Goal: Task Accomplishment & Management: Manage account settings

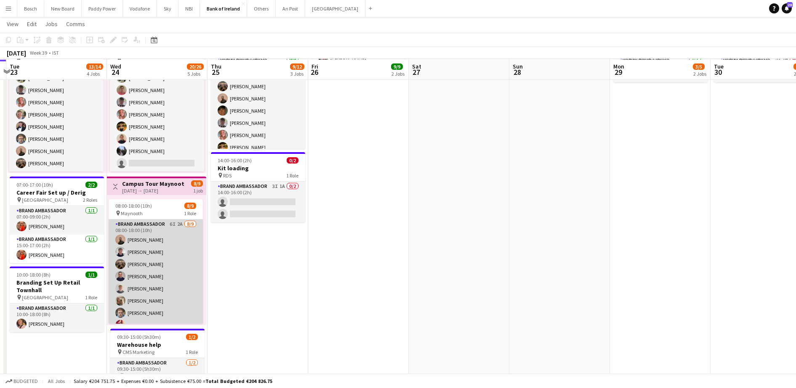
scroll to position [223, 0]
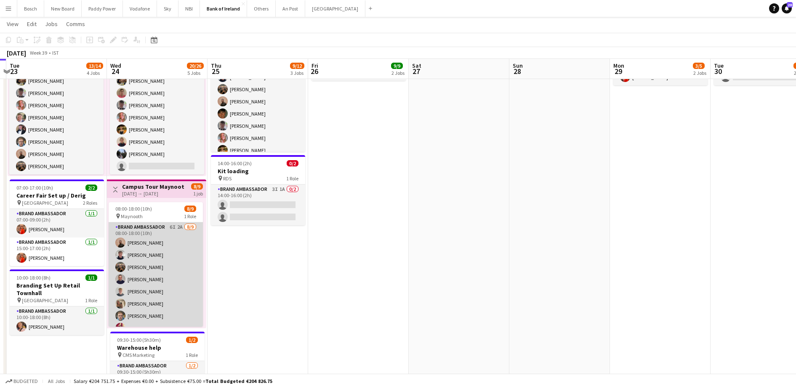
click at [141, 259] on app-card-role "Brand Ambassador 6I 2A [DATE] 08:00-18:00 (10h) [PERSON_NAME] [PERSON_NAME] [PE…" at bounding box center [156, 286] width 94 height 126
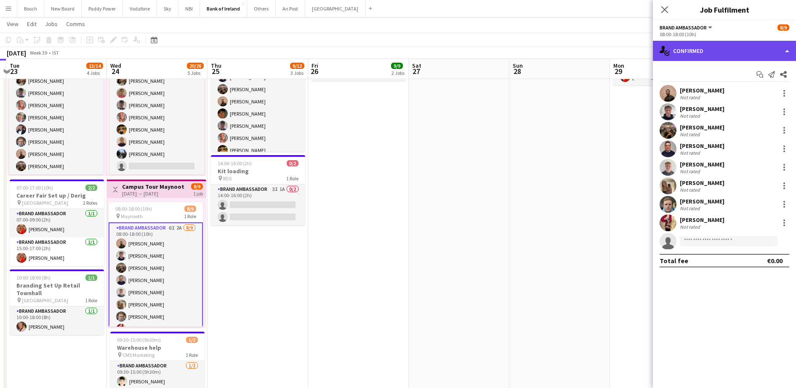
click at [718, 55] on div "single-neutral-actions-check-2 Confirmed" at bounding box center [724, 51] width 143 height 20
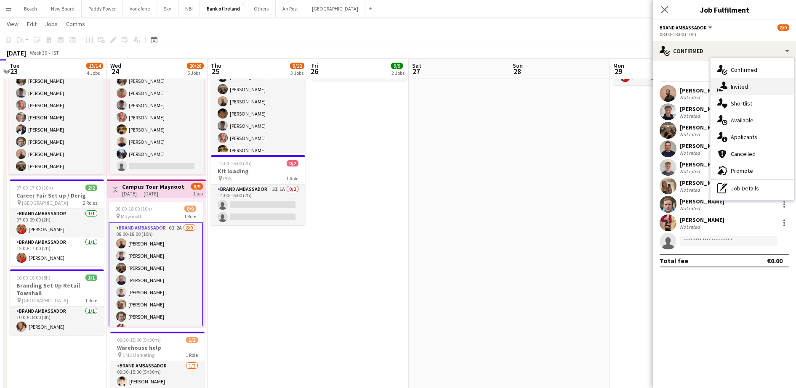
click at [736, 86] on span "Invited" at bounding box center [738, 87] width 17 height 8
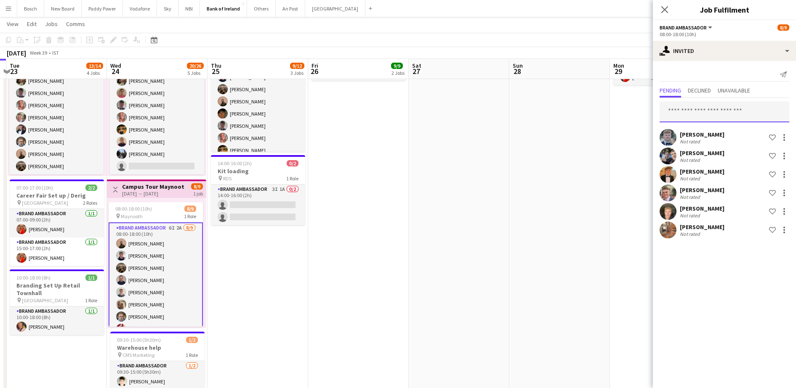
click at [702, 112] on input "text" at bounding box center [724, 111] width 130 height 21
click at [788, 233] on div at bounding box center [784, 230] width 10 height 10
click at [769, 264] on span "Send notification" at bounding box center [758, 265] width 50 height 7
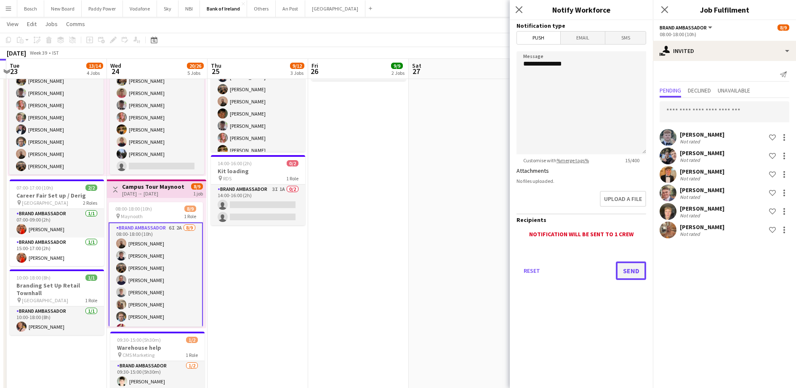
click at [636, 276] on button "Send" at bounding box center [631, 271] width 30 height 19
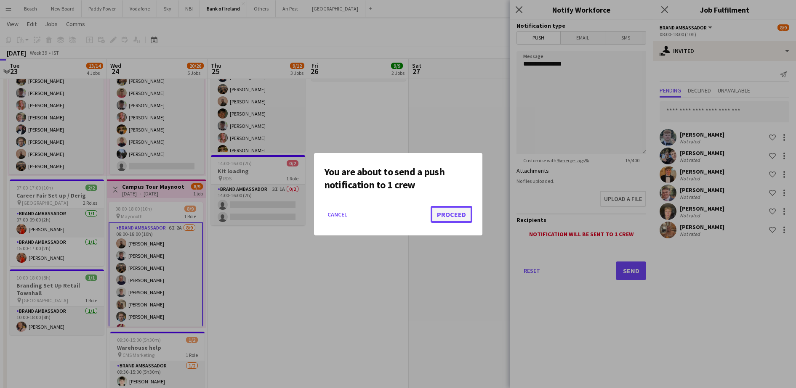
click at [464, 218] on button "Proceed" at bounding box center [451, 214] width 42 height 17
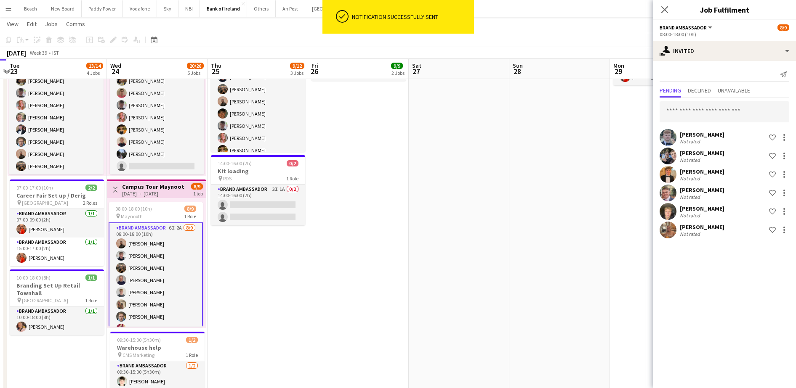
click at [480, 20] on app-page-menu "View Day view expanded Day view collapsed Month view Date picker Jump to [DATE]…" at bounding box center [398, 25] width 796 height 16
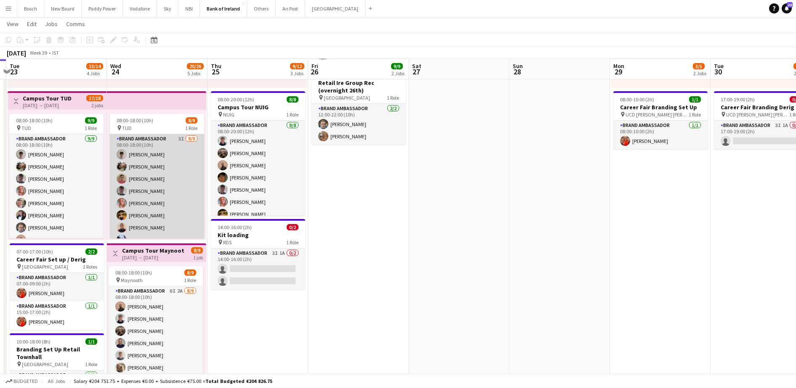
scroll to position [158, 0]
click at [146, 210] on app-card-role "Brand Ambassador 3I [DATE] 08:00-18:00 (10h) [PERSON_NAME] [PERSON_NAME] [PERSO…" at bounding box center [157, 198] width 94 height 126
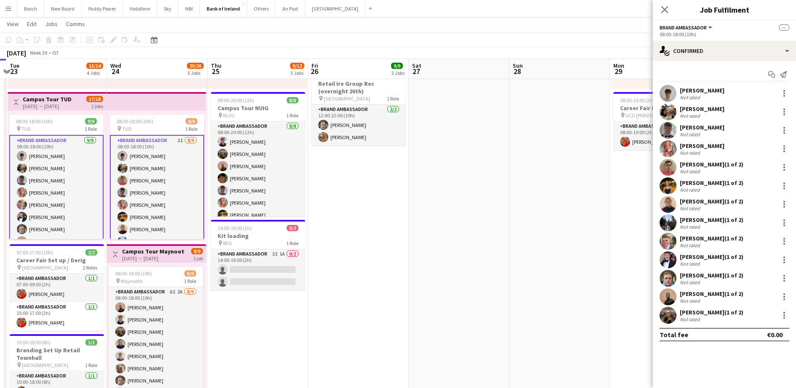
click at [146, 210] on app-card-role "Brand Ambassador 3I [DATE] 08:00-18:00 (10h) [PERSON_NAME] [PERSON_NAME] [PERSO…" at bounding box center [157, 199] width 94 height 128
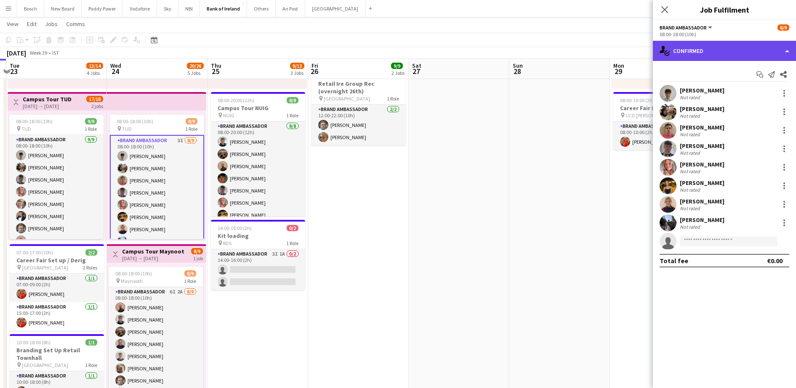
click at [697, 48] on div "single-neutral-actions-check-2 Confirmed" at bounding box center [724, 51] width 143 height 20
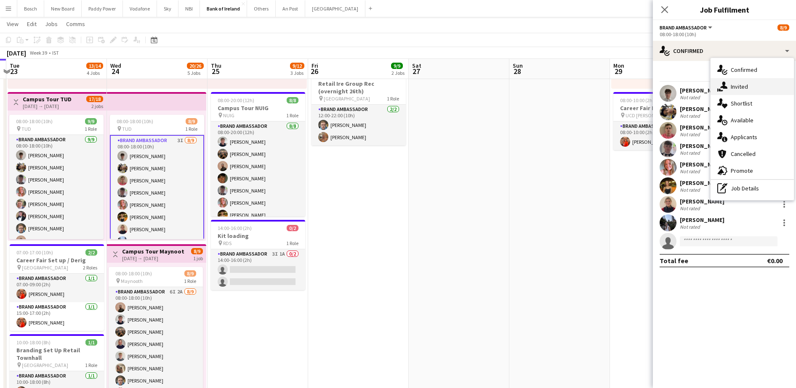
click at [721, 90] on icon at bounding box center [720, 90] width 5 height 3
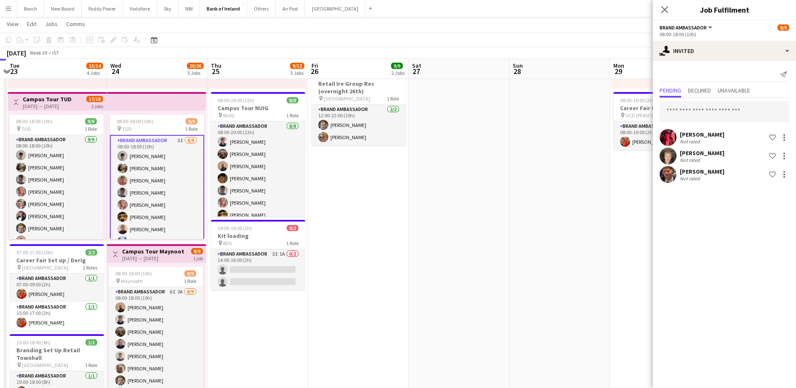
scroll to position [22, 0]
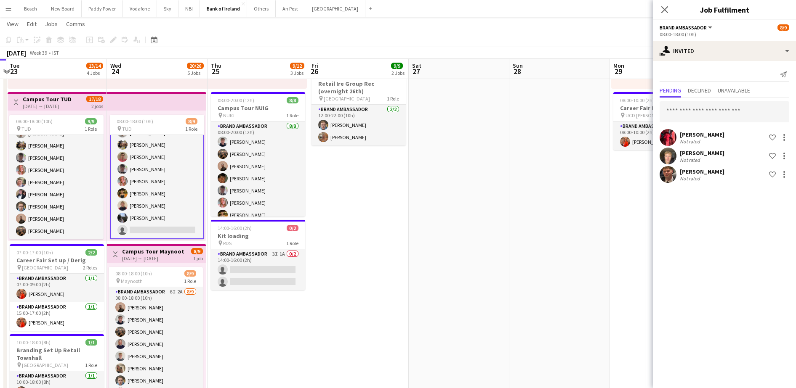
click at [722, 122] on div "[PERSON_NAME] Not rated Shortlist crew [PERSON_NAME] Not rated Shortlist crew […" at bounding box center [724, 141] width 143 height 87
click at [727, 116] on input "text" at bounding box center [724, 111] width 130 height 21
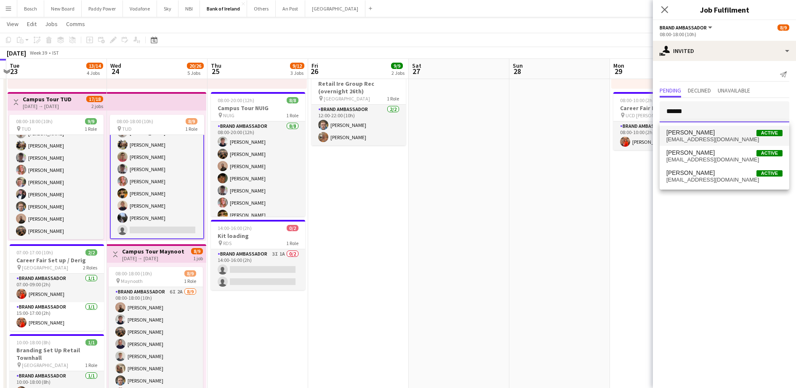
type input "******"
click at [711, 143] on mat-option "[PERSON_NAME] Active [EMAIL_ADDRESS][DOMAIN_NAME]" at bounding box center [724, 136] width 130 height 20
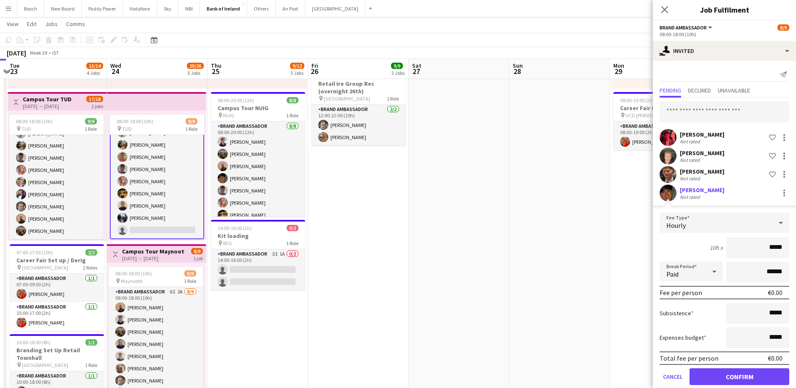
scroll to position [13, 0]
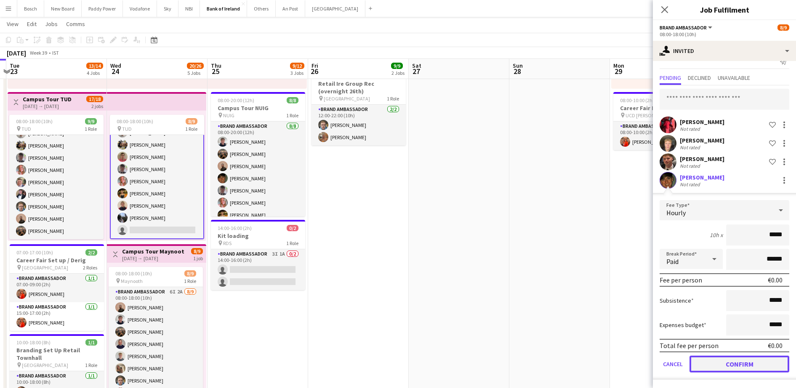
click at [729, 362] on button "Confirm" at bounding box center [739, 364] width 100 height 17
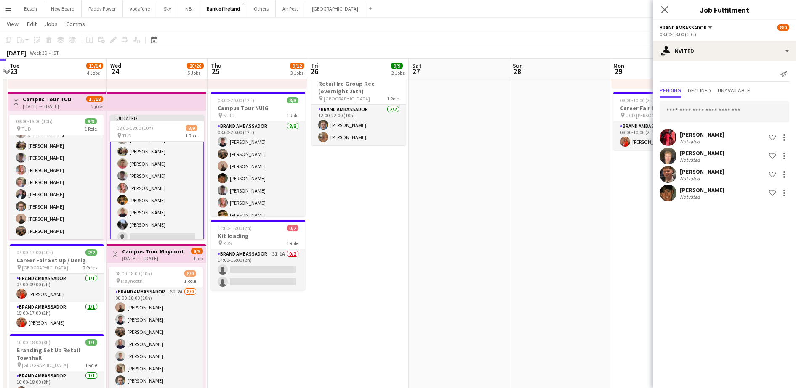
scroll to position [0, 0]
click at [729, 362] on mat-expansion-panel "user-plus Invited Send notification Pending Declined Unavailable [PERSON_NAME] …" at bounding box center [724, 224] width 143 height 327
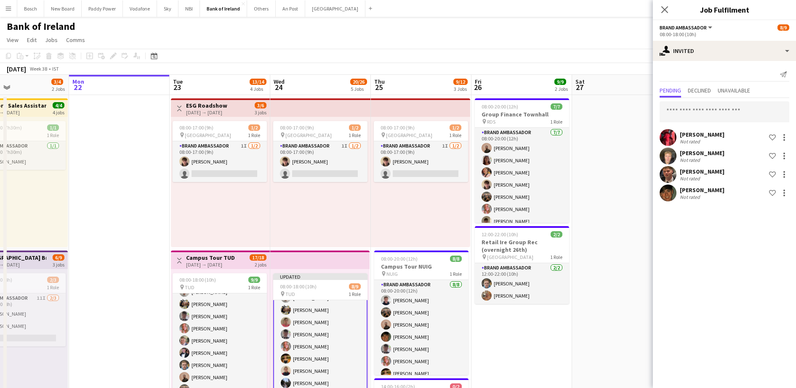
click at [399, 159] on app-card-role "Brand Ambassador 1I [DATE] 08:00-17:00 (9h) [PERSON_NAME] single-neutral-actions" at bounding box center [421, 161] width 94 height 41
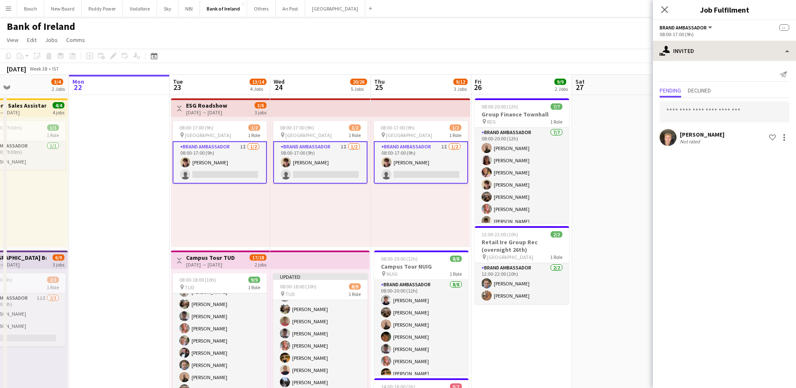
scroll to position [23, 0]
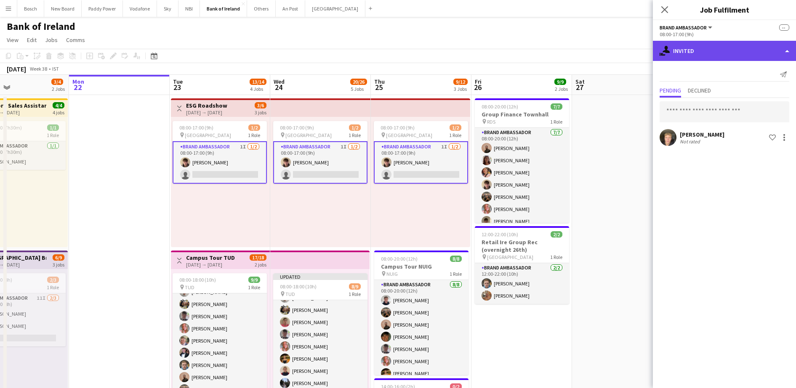
click at [729, 53] on div "single-neutral-actions-share-1 Invited" at bounding box center [724, 51] width 143 height 20
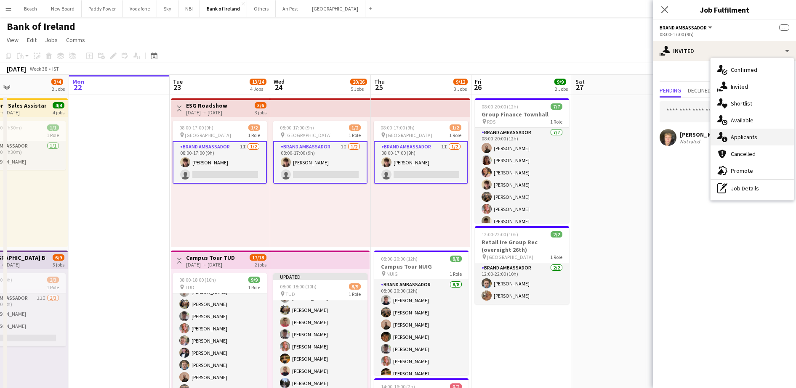
click at [724, 144] on div "single-neutral-actions-information Applicants" at bounding box center [751, 137] width 83 height 17
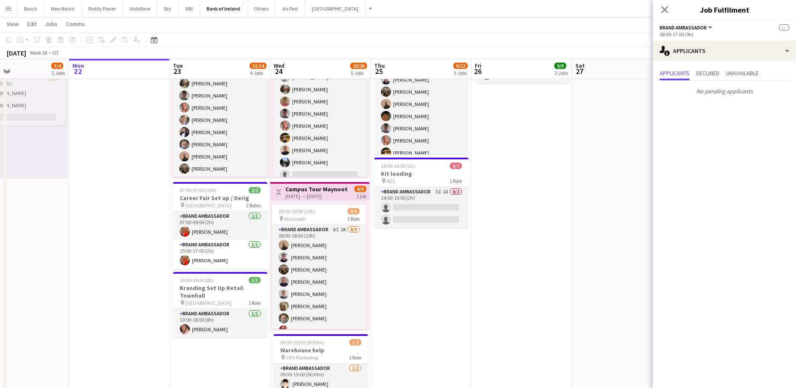
scroll to position [220, 0]
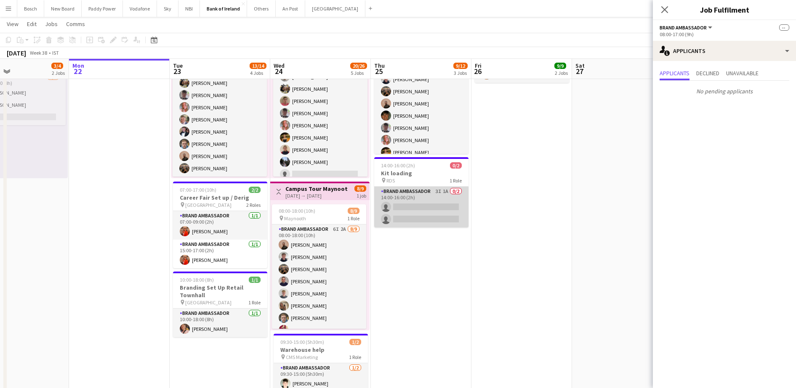
click at [412, 211] on app-card-role "Brand Ambassador 3I 1A 0/2 14:00-16:00 (2h) single-neutral-actions single-neutr…" at bounding box center [421, 207] width 94 height 41
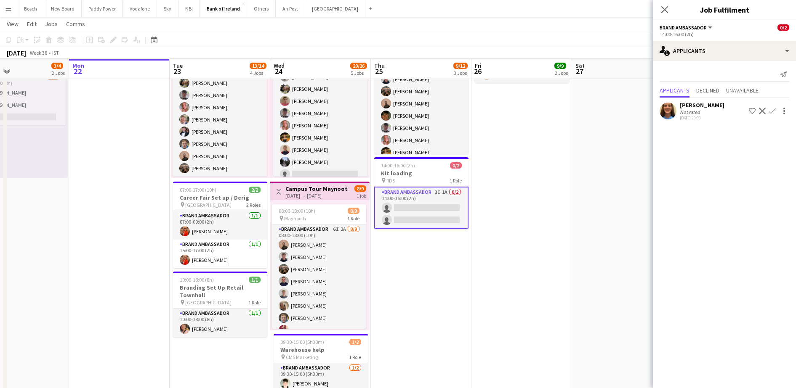
click at [713, 111] on div "[PERSON_NAME] Not rated [DATE] 20:03 Shortlist crew Decline Confirm" at bounding box center [724, 110] width 143 height 19
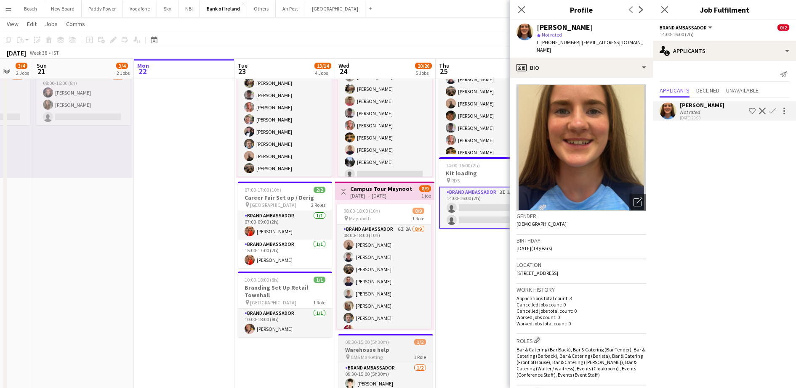
scroll to position [307, 0]
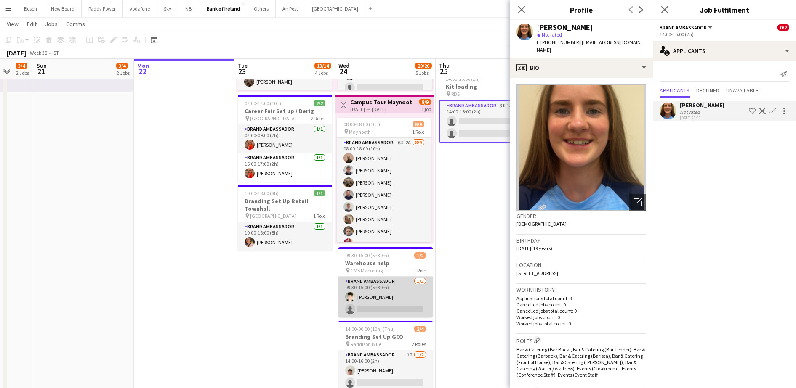
click at [362, 311] on app-card-role "Brand Ambassador [DATE] 09:30-15:00 (5h30m) [PERSON_NAME] single-neutral-actions" at bounding box center [385, 297] width 94 height 41
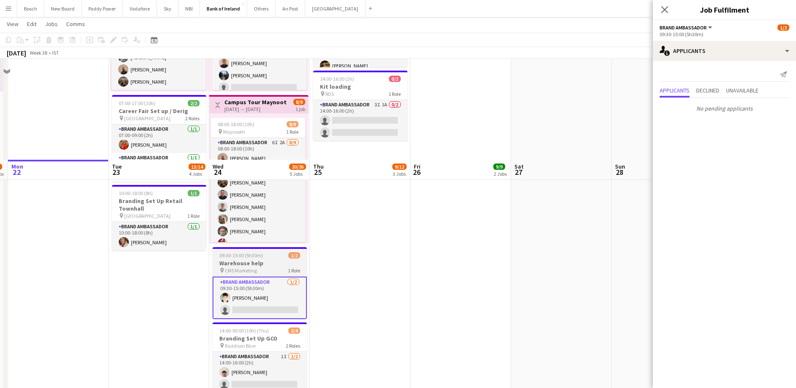
scroll to position [408, 0]
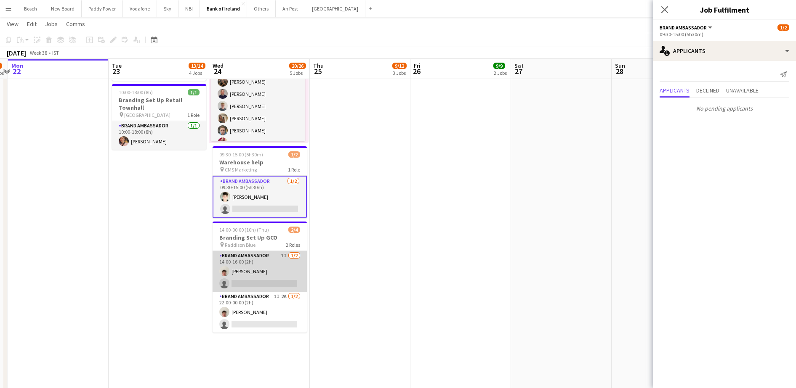
click at [274, 271] on app-card-role "Brand Ambassador 1I [DATE] 14:00-16:00 (2h) [PERSON_NAME] single-neutral-actions" at bounding box center [259, 271] width 94 height 41
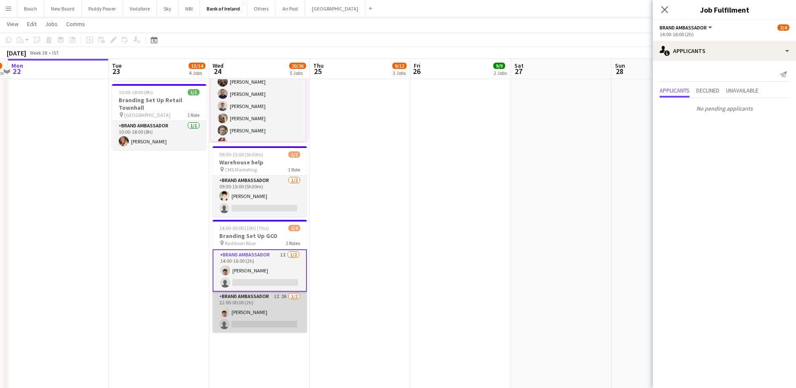
click at [261, 310] on app-card-role "Brand Ambassador 1I 2A [DATE] 22:00-00:00 (2h) [PERSON_NAME] single-neutral-act…" at bounding box center [259, 312] width 94 height 41
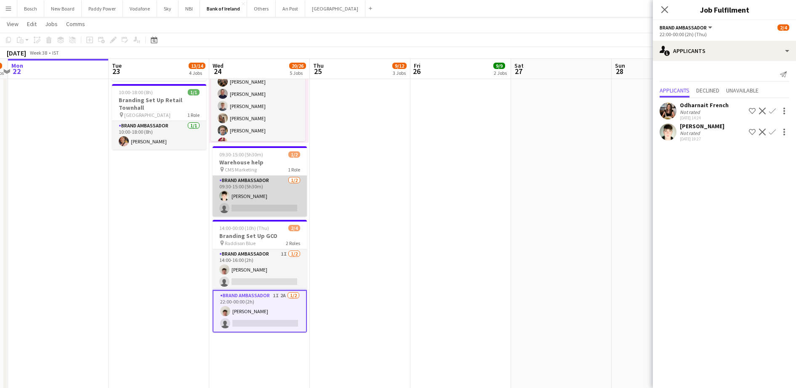
click at [285, 184] on app-card-role "Brand Ambassador [DATE] 09:30-15:00 (5h30m) [PERSON_NAME] single-neutral-actions" at bounding box center [259, 196] width 94 height 41
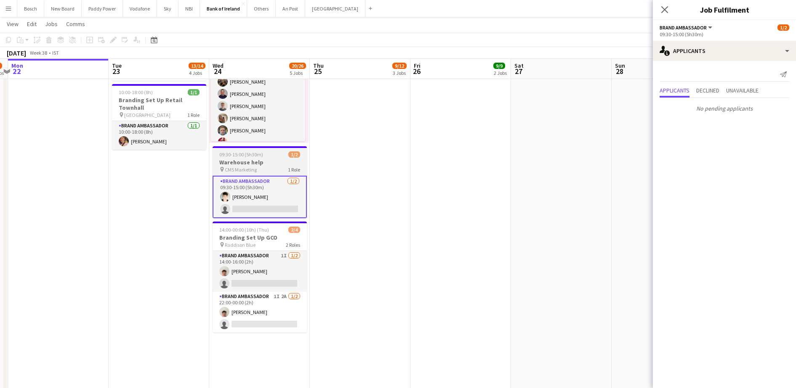
click at [298, 160] on h3 "Warehouse help" at bounding box center [259, 163] width 94 height 8
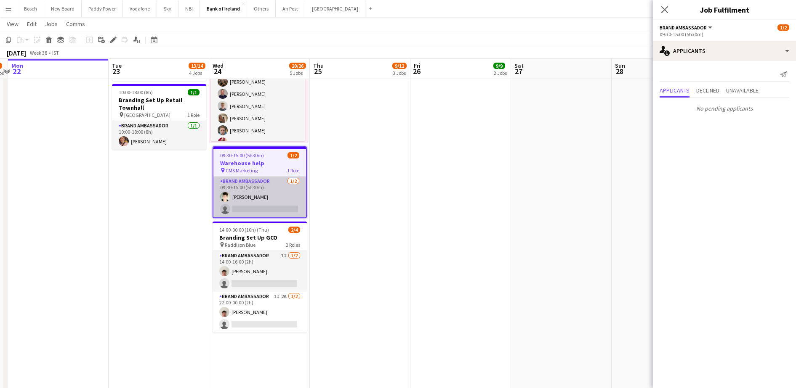
click at [287, 177] on app-card-role "Brand Ambassador [DATE] 09:30-15:00 (5h30m) [PERSON_NAME] single-neutral-actions" at bounding box center [259, 197] width 93 height 41
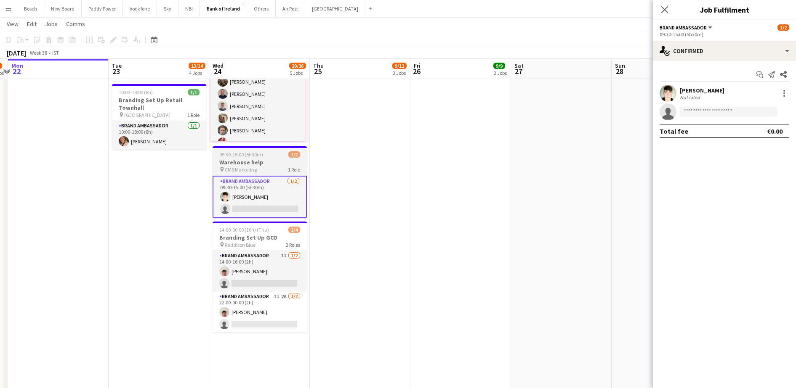
click at [246, 153] on span "09:30-15:00 (5h30m)" at bounding box center [241, 154] width 44 height 6
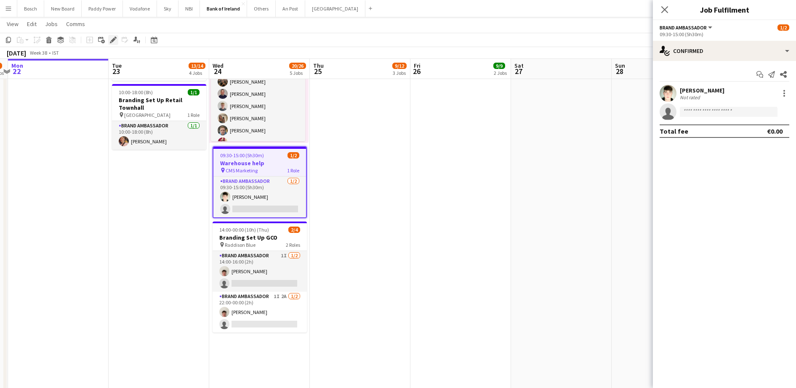
click at [110, 42] on icon "Edit" at bounding box center [113, 40] width 7 height 7
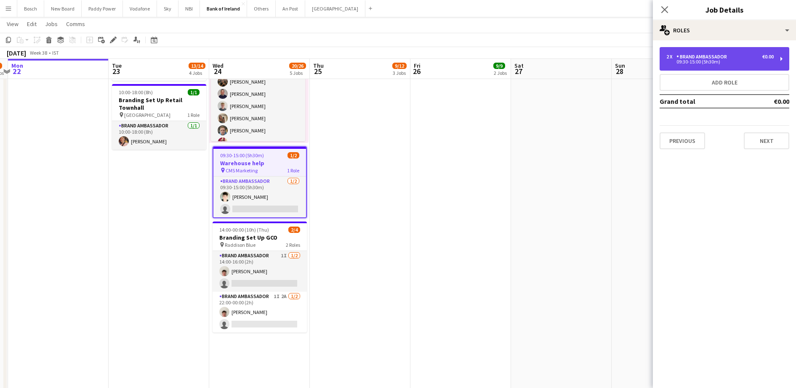
click at [727, 50] on div "2 x Brand Ambassador €0.00 09:30-15:00 (5h30m)" at bounding box center [724, 59] width 130 height 24
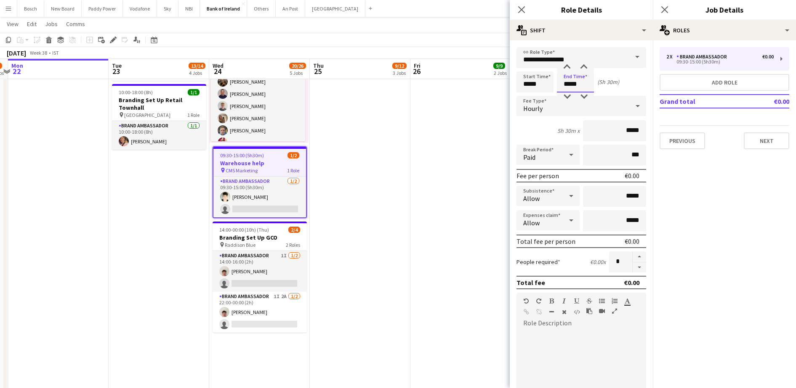
click at [578, 90] on input "*****" at bounding box center [575, 82] width 37 height 21
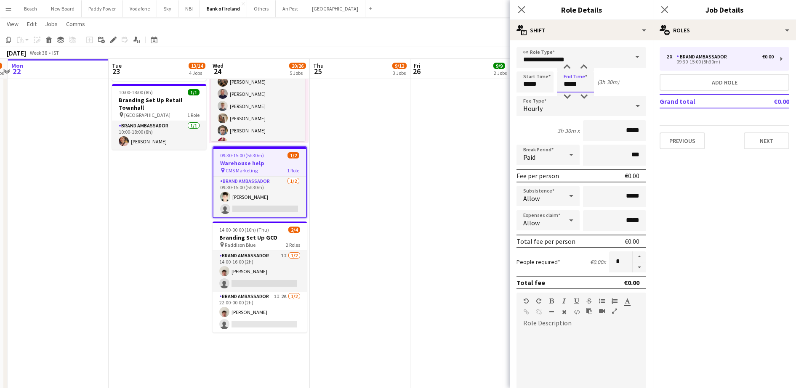
type input "*****"
click at [424, 13] on app-navbar "Menu Boards Boards Boards All jobs Status Workforce Workforce My Workforce Recr…" at bounding box center [398, 8] width 796 height 17
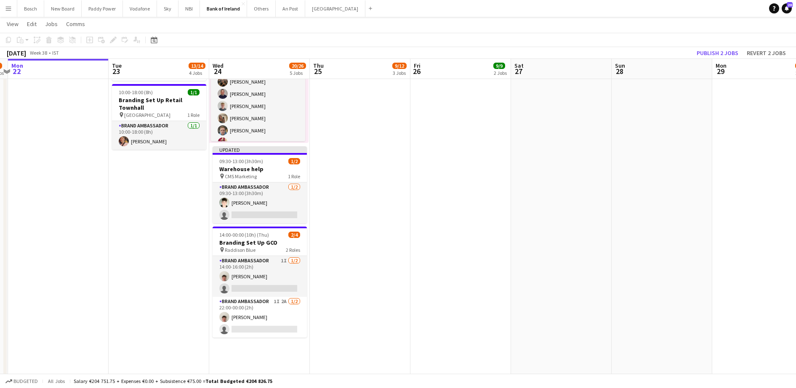
click at [727, 47] on div "[DATE] Week 38 • IST Publish 2 jobs Revert 2 jobs" at bounding box center [398, 53] width 796 height 12
click at [723, 49] on button "Publish 2 jobs" at bounding box center [717, 53] width 48 height 11
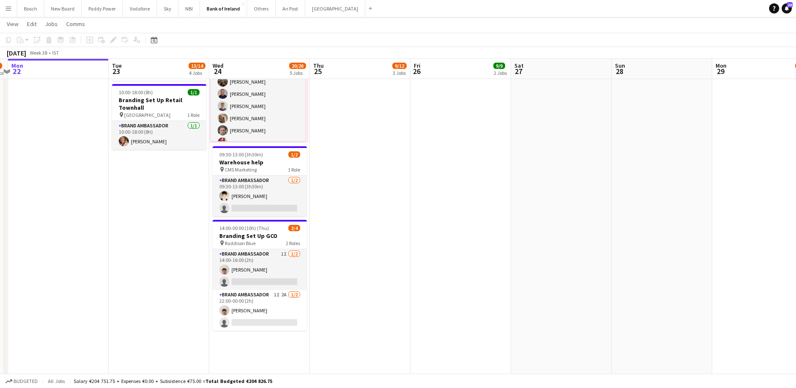
scroll to position [22, 0]
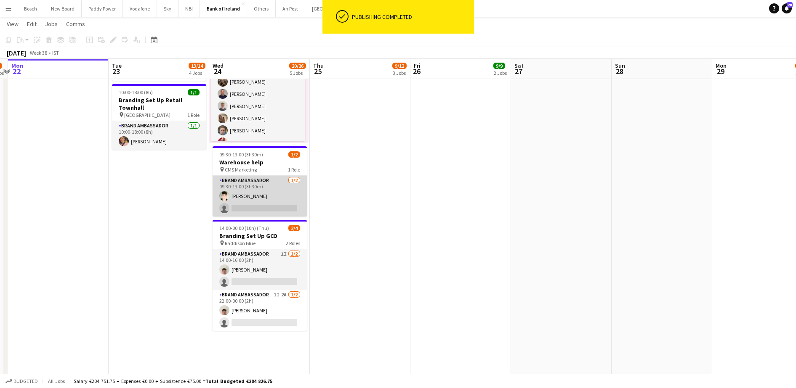
click at [268, 192] on app-card-role "Brand Ambassador [DATE] 09:30-13:00 (3h30m) [PERSON_NAME] single-neutral-actions" at bounding box center [259, 196] width 94 height 41
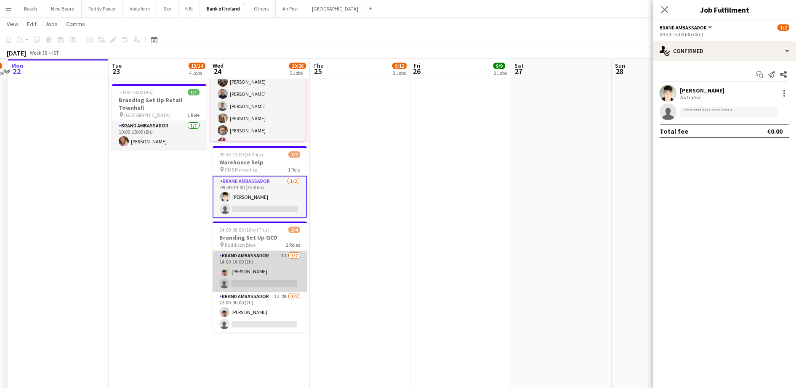
click at [269, 282] on app-card-role "Brand Ambassador 1I [DATE] 14:00-16:00 (2h) [PERSON_NAME] single-neutral-actions" at bounding box center [259, 271] width 94 height 41
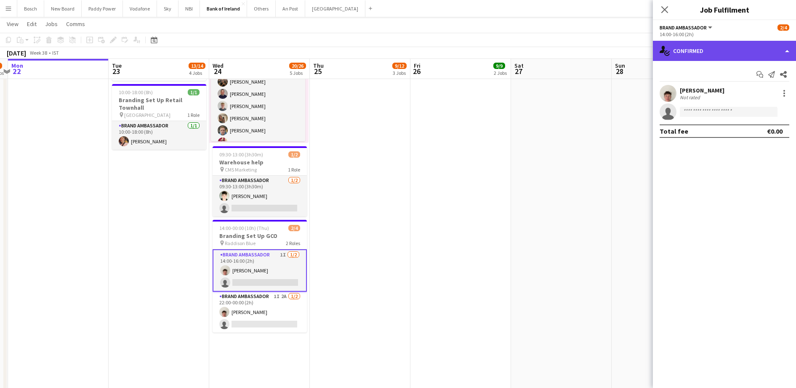
click at [740, 42] on div "single-neutral-actions-check-2 Confirmed" at bounding box center [724, 51] width 143 height 20
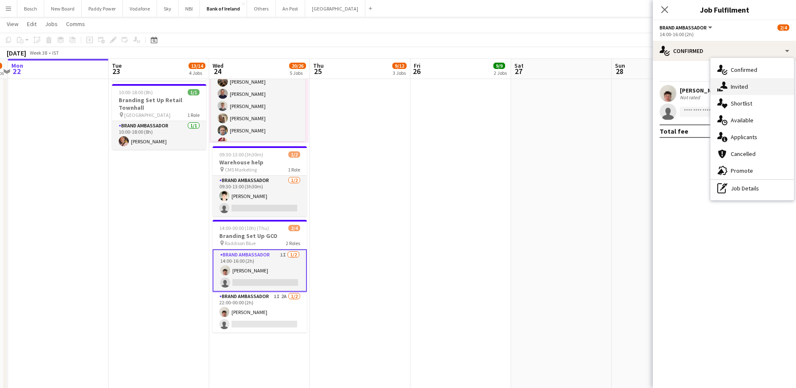
click at [717, 84] on icon "single-neutral-actions-share-1" at bounding box center [722, 87] width 10 height 10
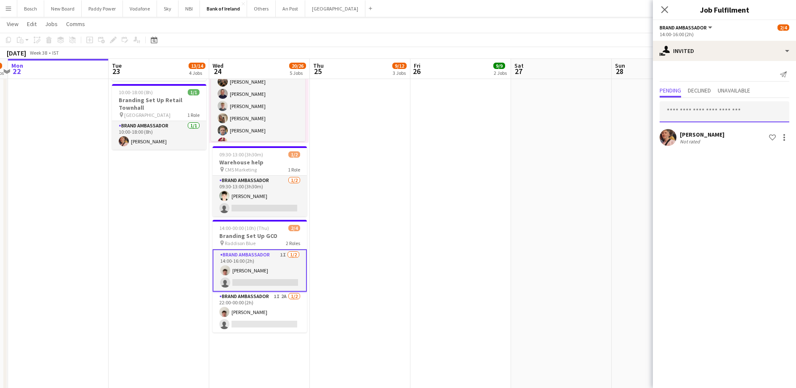
click at [674, 112] on input "text" at bounding box center [724, 111] width 130 height 21
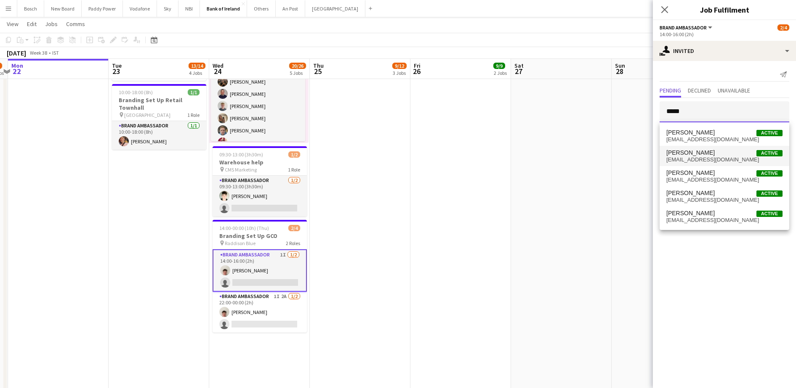
type input "*****"
click at [707, 149] on mat-option "[PERSON_NAME] Active [EMAIL_ADDRESS][DOMAIN_NAME]" at bounding box center [724, 156] width 130 height 20
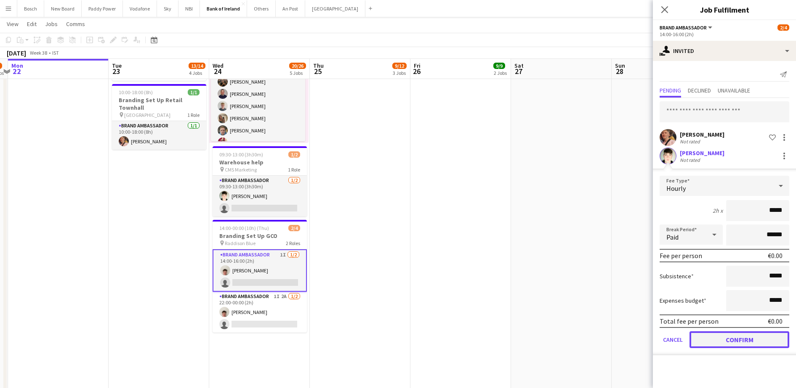
click at [721, 341] on button "Confirm" at bounding box center [739, 340] width 100 height 17
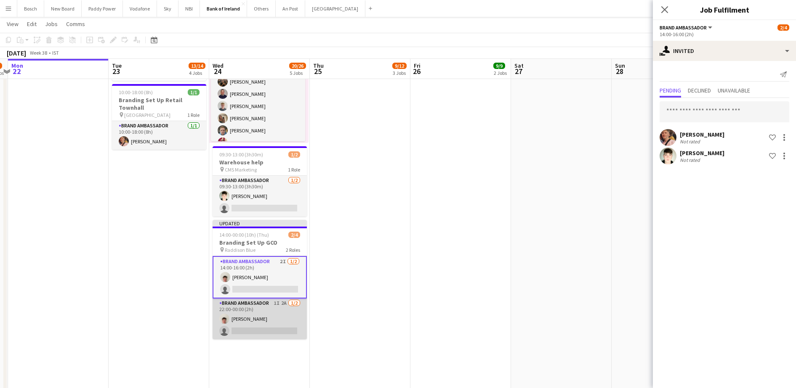
click at [242, 322] on app-card-role "Brand Ambassador 1I 2A [DATE] 22:00-00:00 (2h) [PERSON_NAME] single-neutral-act…" at bounding box center [259, 319] width 94 height 41
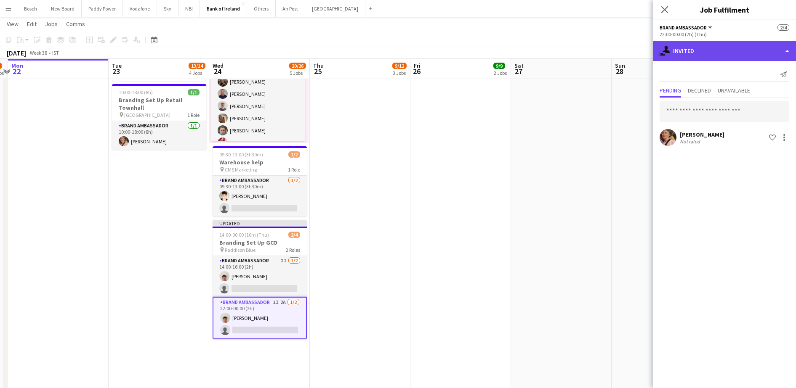
click at [720, 52] on div "single-neutral-actions-share-1 Invited" at bounding box center [724, 51] width 143 height 20
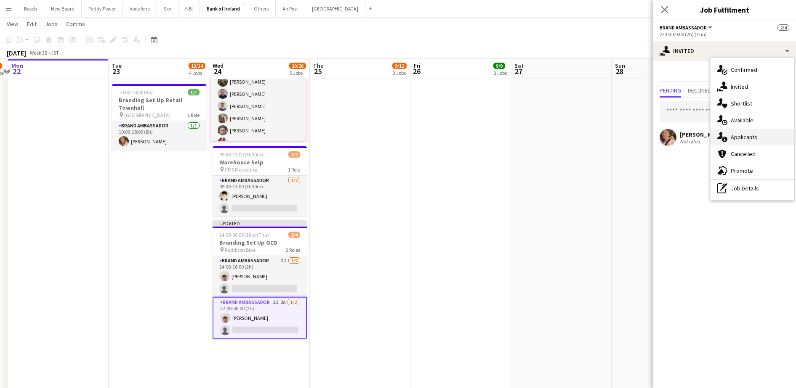
click at [726, 132] on icon "single-neutral-actions-information" at bounding box center [722, 137] width 10 height 10
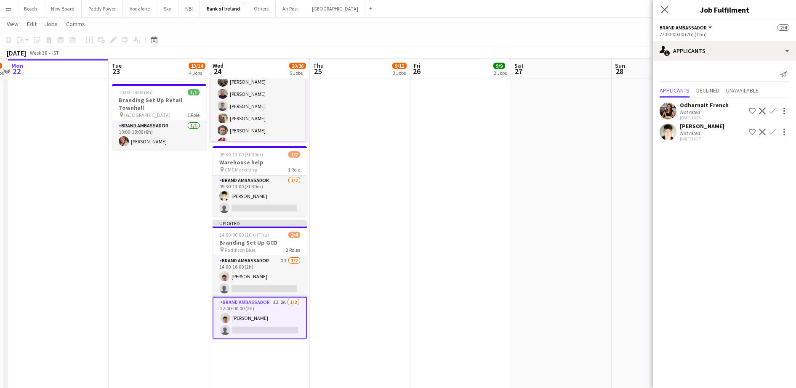
click at [768, 127] on button "Confirm" at bounding box center [772, 132] width 10 height 10
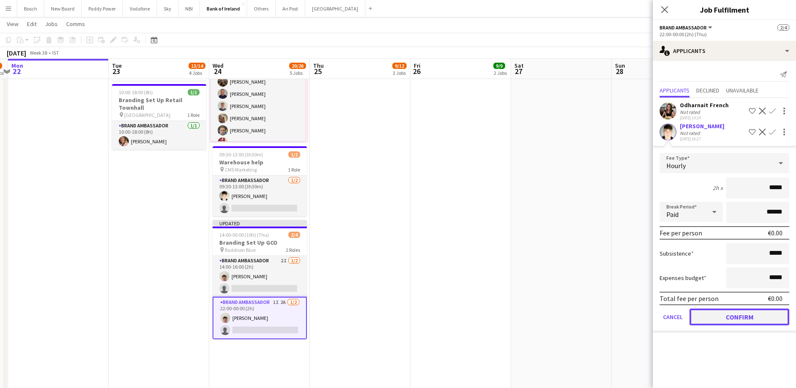
click at [762, 317] on button "Confirm" at bounding box center [739, 317] width 100 height 17
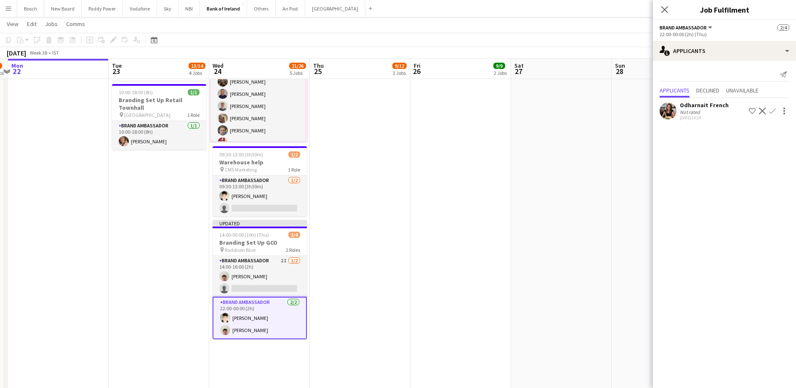
click at [605, 40] on app-toolbar "Copy Paste Paste Ctrl+V Paste with crew Ctrl+Shift+V Paste linked Job [GEOGRAPH…" at bounding box center [398, 40] width 796 height 14
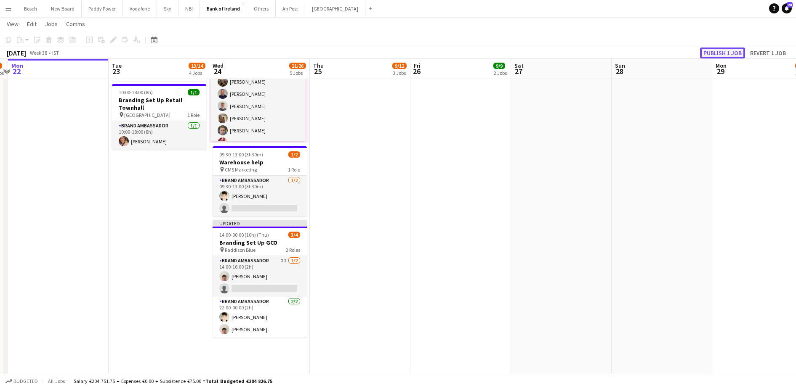
click at [728, 48] on button "Publish 1 job" at bounding box center [722, 53] width 45 height 11
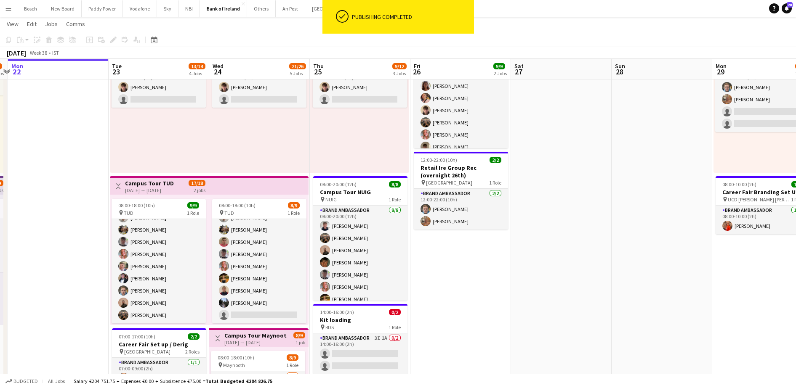
scroll to position [74, 0]
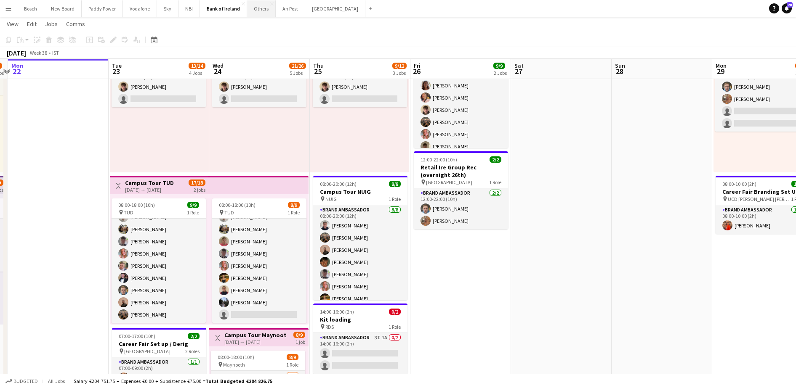
click at [255, 10] on button "Others Close" at bounding box center [261, 8] width 29 height 16
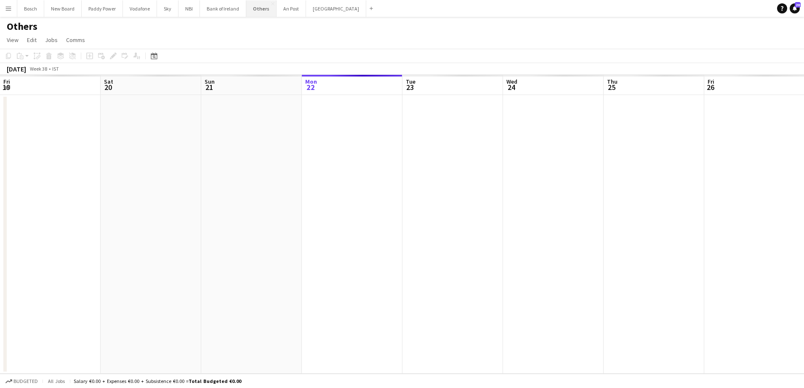
scroll to position [0, 201]
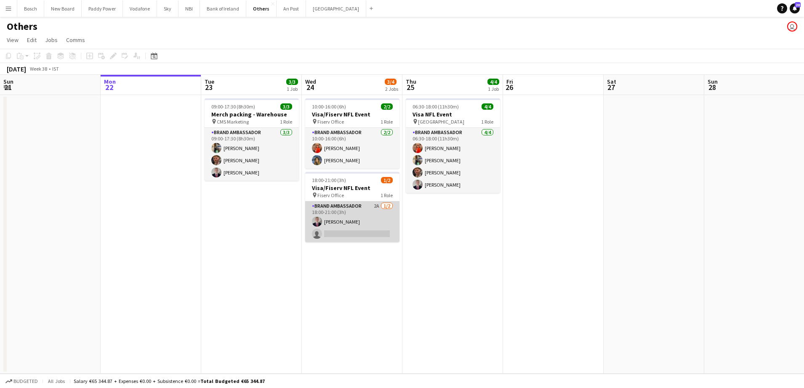
click at [345, 231] on app-card-role "Brand Ambassador 2A [DATE] 18:00-21:00 (3h) [PERSON_NAME] single-neutral-actions" at bounding box center [352, 222] width 94 height 41
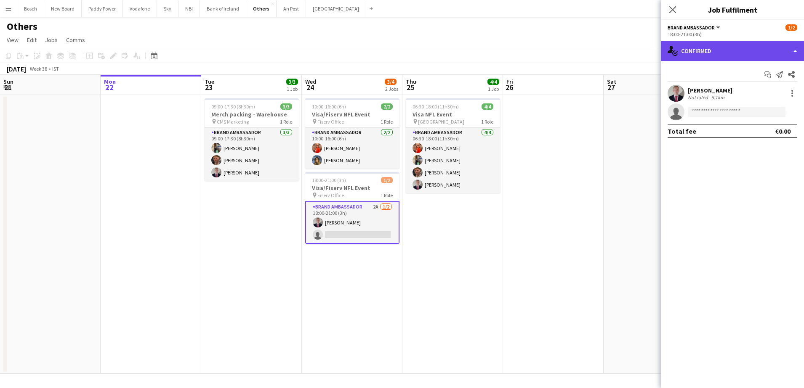
click at [690, 53] on div "single-neutral-actions-check-2 Confirmed" at bounding box center [732, 51] width 143 height 20
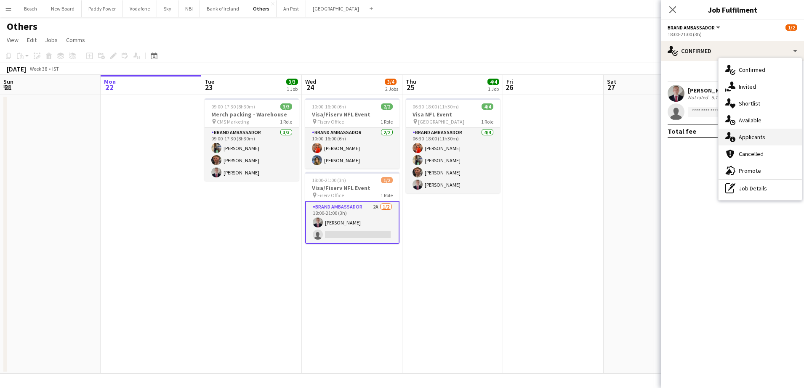
click at [748, 134] on span "Applicants" at bounding box center [751, 137] width 27 height 8
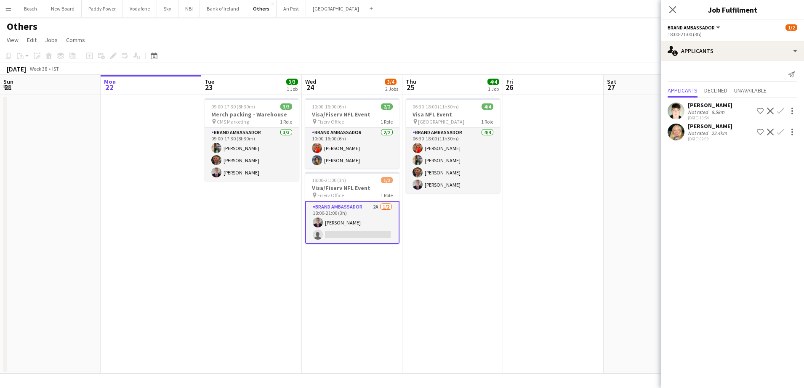
click at [780, 108] on app-icon "Confirm" at bounding box center [780, 111] width 7 height 7
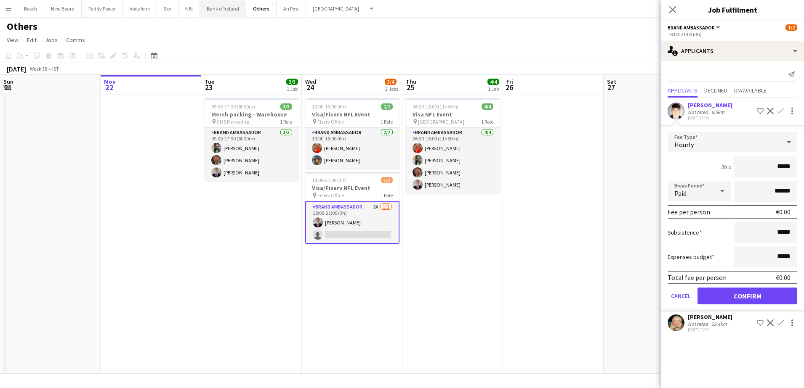
click at [223, 5] on button "Bank of Ireland Close" at bounding box center [223, 8] width 46 height 16
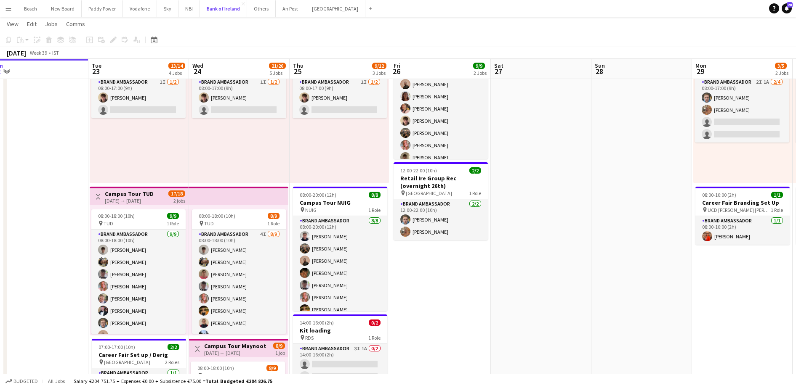
scroll to position [61, 0]
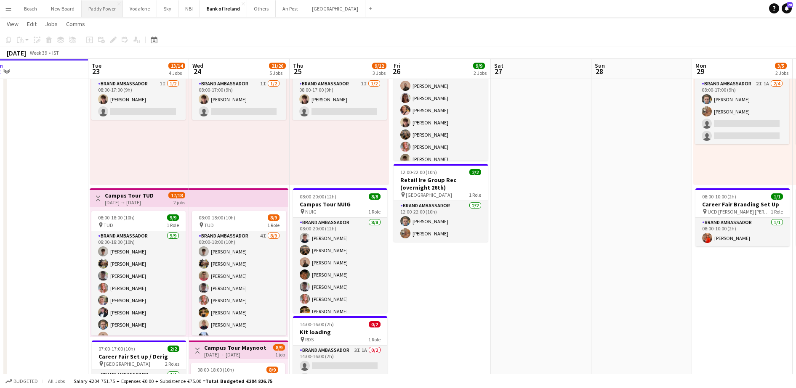
click at [106, 1] on button "Paddy Power Close" at bounding box center [102, 8] width 41 height 16
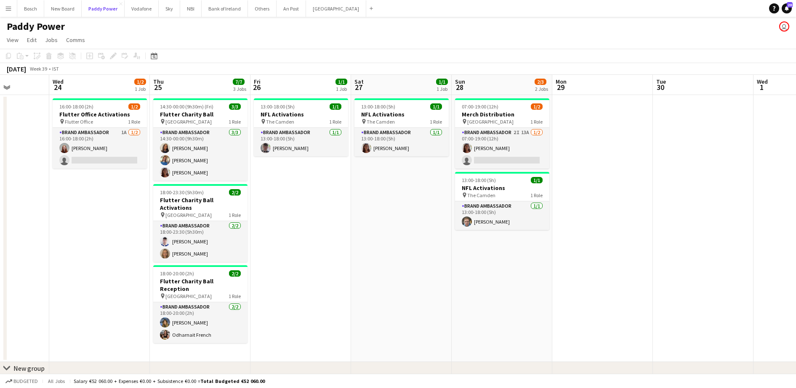
scroll to position [0, 254]
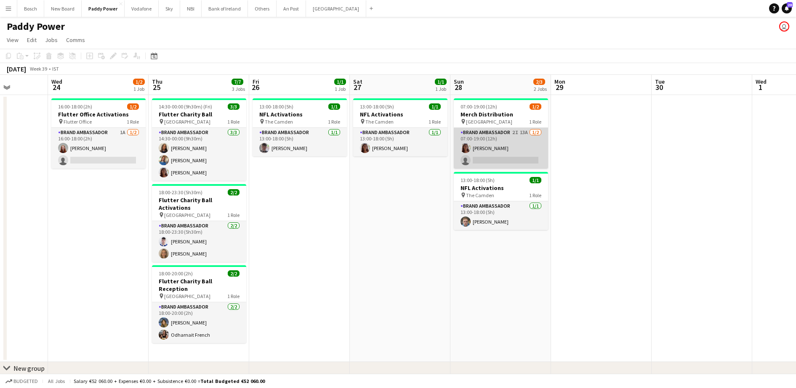
click at [502, 130] on app-card-role "Brand Ambassador 2I 13A [DATE] 07:00-19:00 (12h) [PERSON_NAME] single-neutral-a…" at bounding box center [501, 148] width 94 height 41
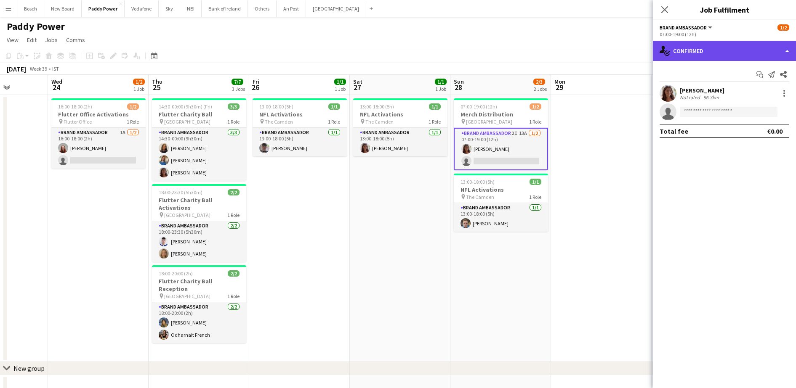
click at [746, 49] on div "single-neutral-actions-check-2 Confirmed" at bounding box center [724, 51] width 143 height 20
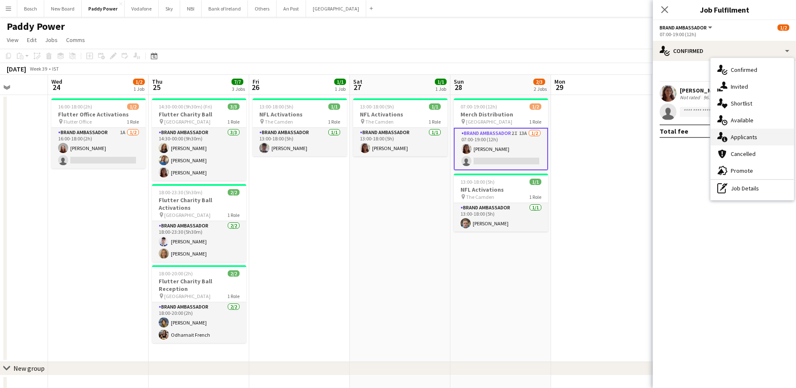
click at [762, 133] on div "single-neutral-actions-information Applicants" at bounding box center [751, 137] width 83 height 17
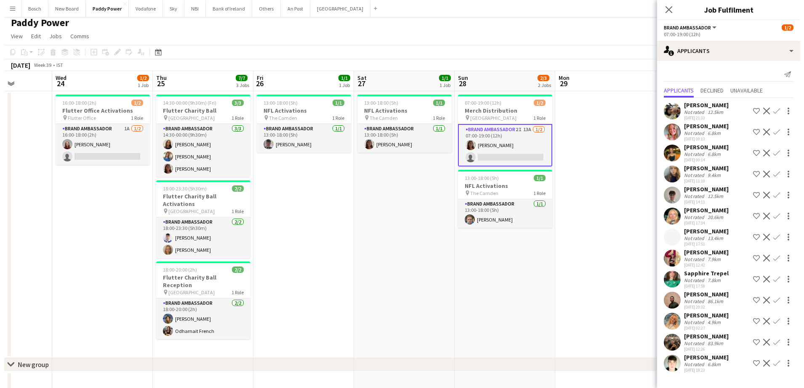
scroll to position [0, 0]
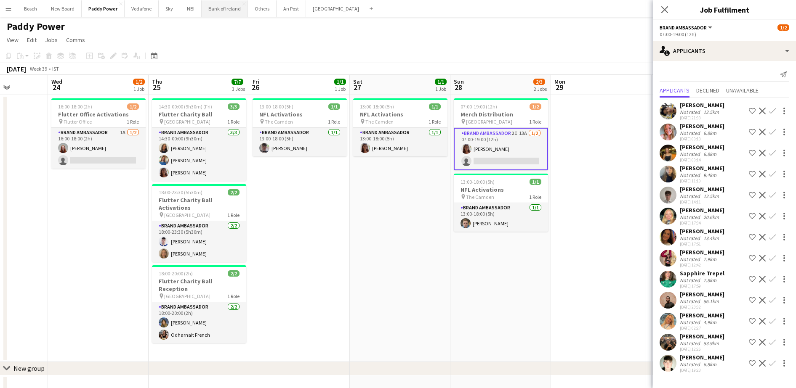
click at [214, 8] on button "Bank of Ireland Close" at bounding box center [225, 8] width 46 height 16
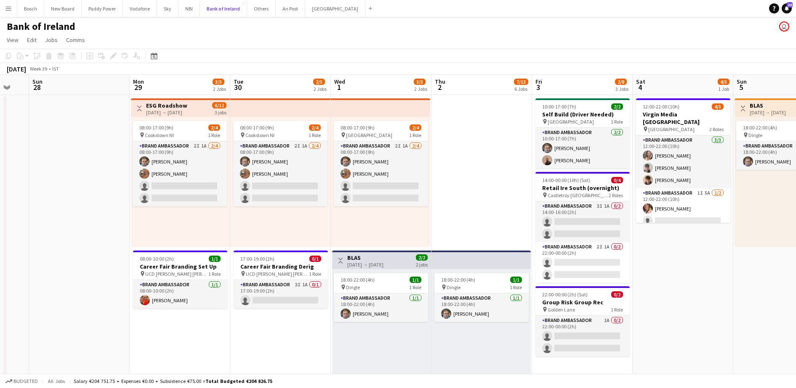
scroll to position [0, 285]
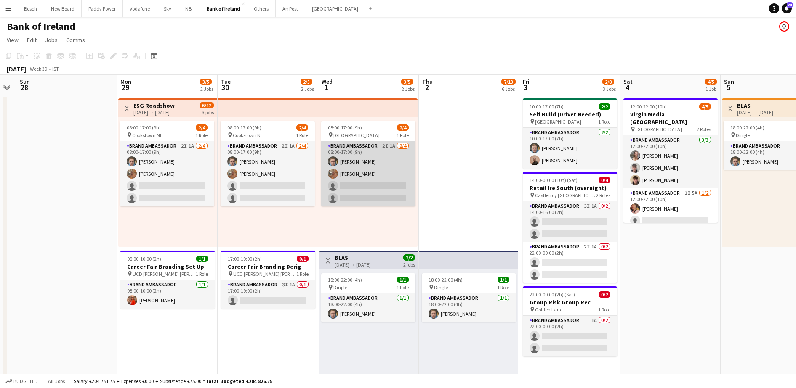
click at [361, 195] on app-card-role "Brand Ambassador 2I 1A [DATE] 08:00-17:00 (9h) [PERSON_NAME] [PERSON_NAME] sing…" at bounding box center [368, 173] width 94 height 65
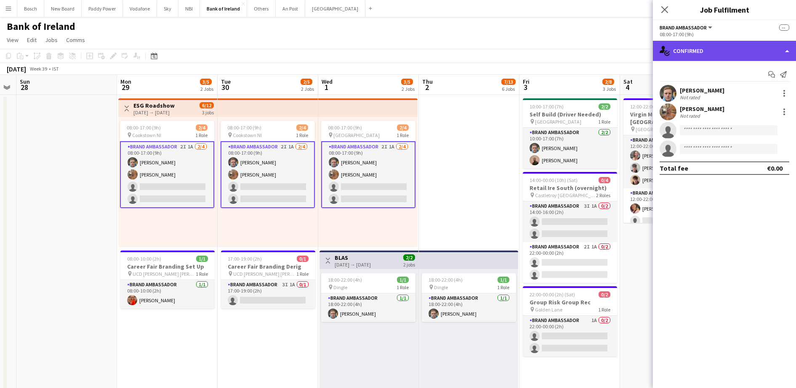
click at [717, 52] on div "single-neutral-actions-check-2 Confirmed" at bounding box center [724, 51] width 143 height 20
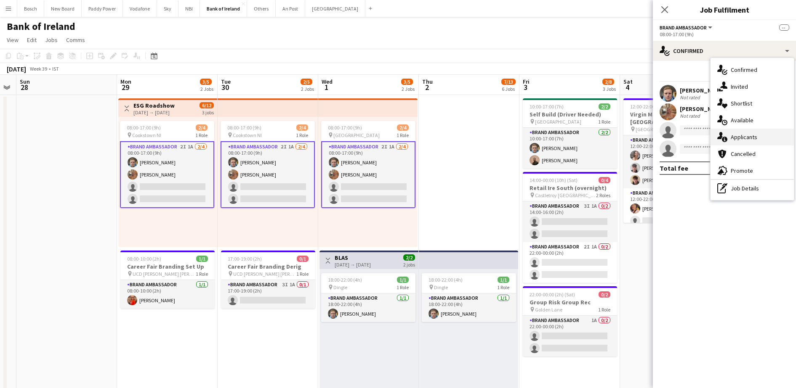
click at [752, 140] on span "Applicants" at bounding box center [743, 137] width 27 height 8
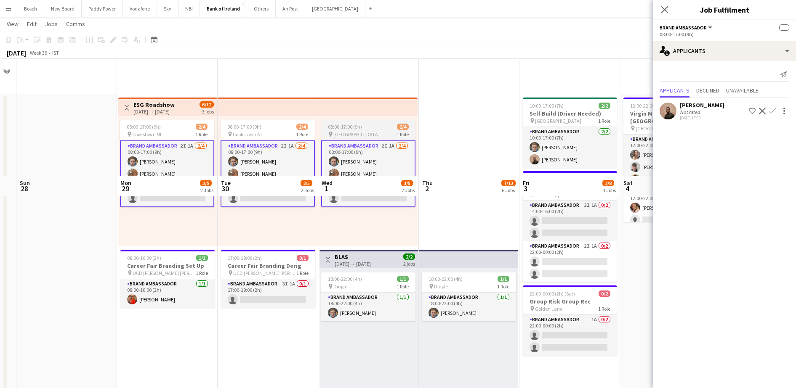
scroll to position [133, 0]
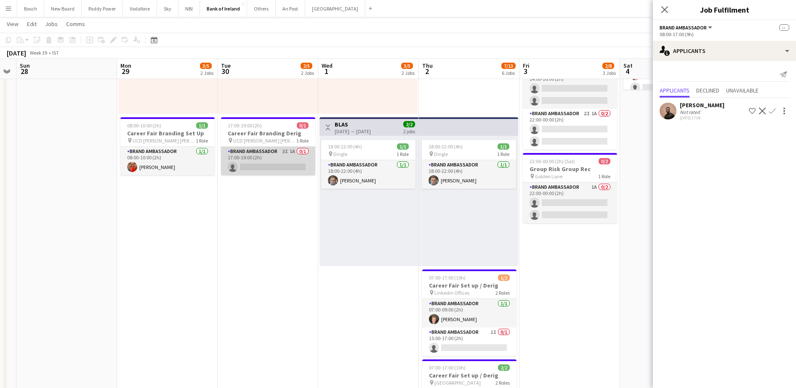
click at [309, 166] on app-card-role "Brand Ambassador 3I 1A 0/1 17:00-19:00 (2h) single-neutral-actions" at bounding box center [268, 161] width 94 height 29
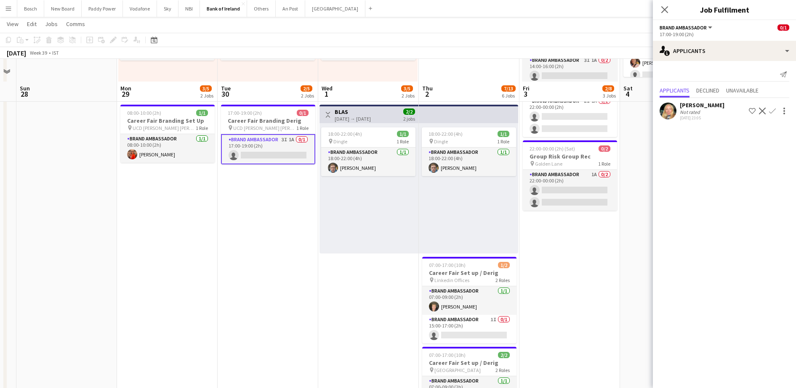
scroll to position [171, 0]
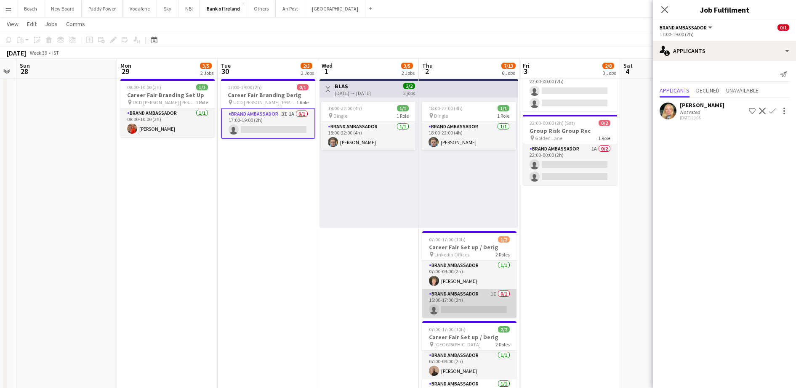
click at [456, 301] on app-card-role "Brand Ambassador 1I 0/1 15:00-17:00 (2h) single-neutral-actions" at bounding box center [469, 303] width 94 height 29
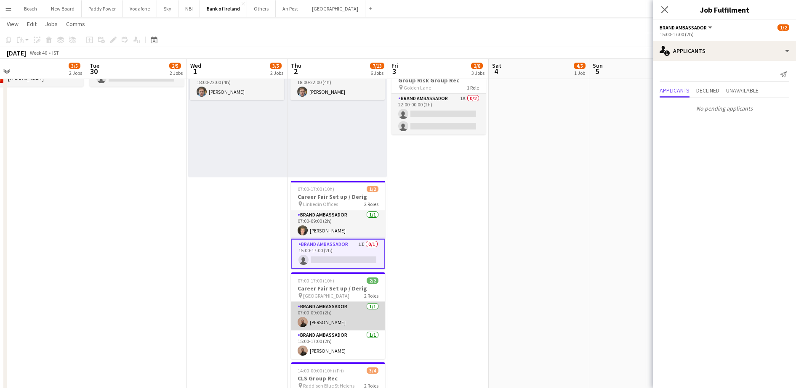
scroll to position [326, 0]
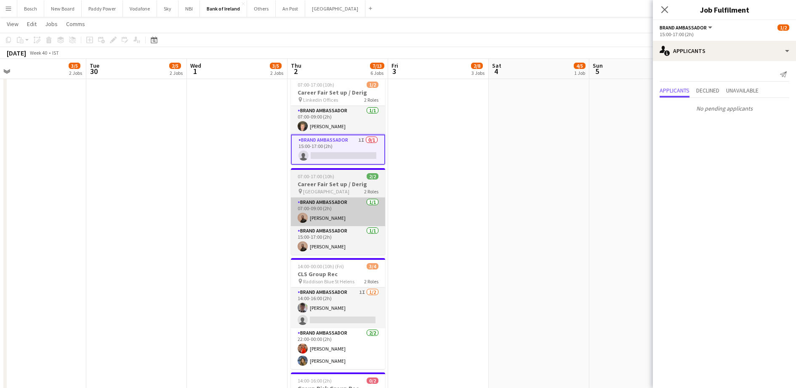
click at [377, 317] on app-card-role "Brand Ambassador 1I [DATE] 14:00-16:00 (2h) [PERSON_NAME] single-neutral-actions" at bounding box center [338, 308] width 94 height 41
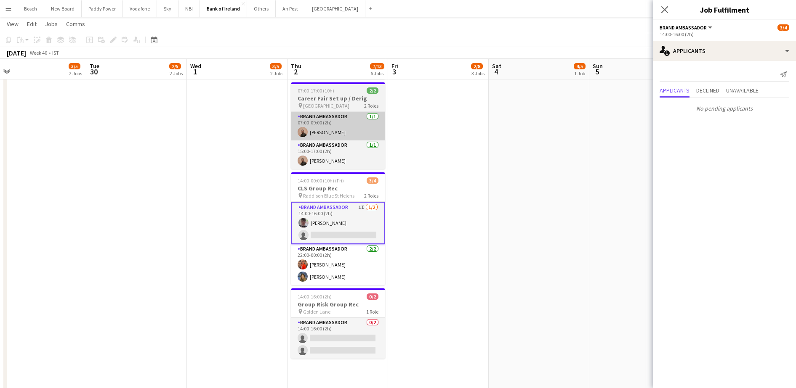
scroll to position [410, 0]
click at [377, 318] on app-card-role "Brand Ambassador 0/2 14:00-16:00 (2h) single-neutral-actions single-neutral-act…" at bounding box center [338, 338] width 94 height 41
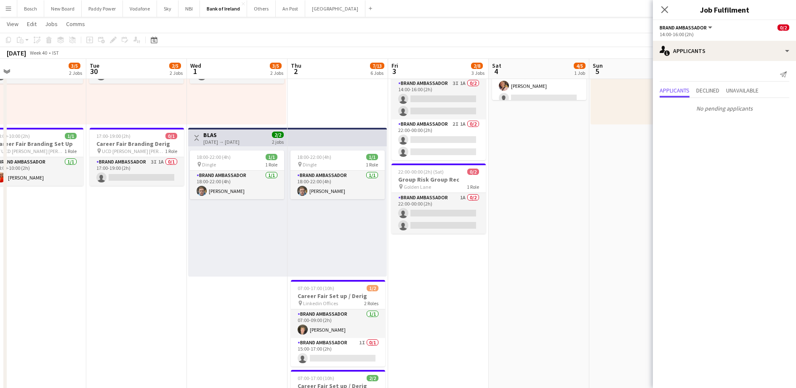
scroll to position [122, 0]
click at [451, 206] on app-card-role "Brand Ambassador 1A 0/2 22:00-00:00 (2h) single-neutral-actions single-neutral-…" at bounding box center [438, 214] width 94 height 41
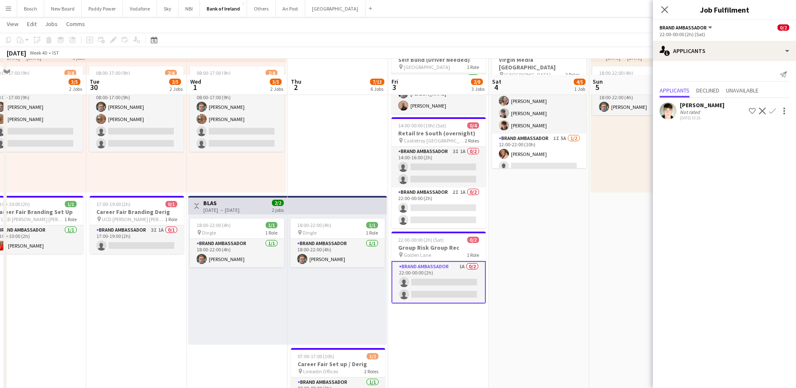
scroll to position [44, 0]
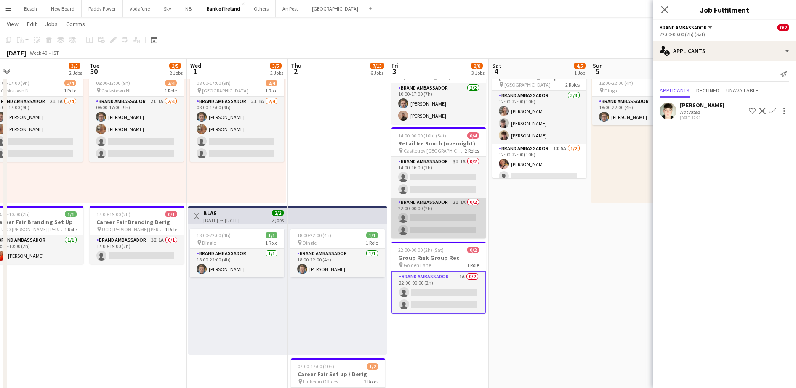
click at [454, 233] on app-card-role "Brand Ambassador 2I 1A 0/2 22:00-00:00 (2h) single-neutral-actions single-neutr…" at bounding box center [438, 218] width 94 height 41
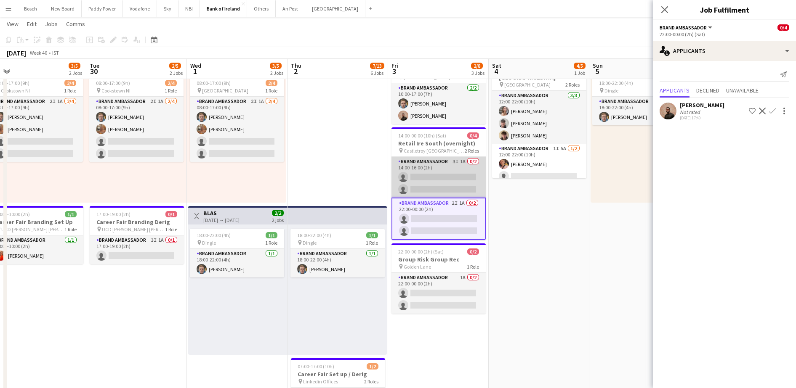
click at [467, 158] on app-card-role "Brand Ambassador 3I 1A 0/2 14:00-16:00 (2h) single-neutral-actions single-neutr…" at bounding box center [438, 177] width 94 height 41
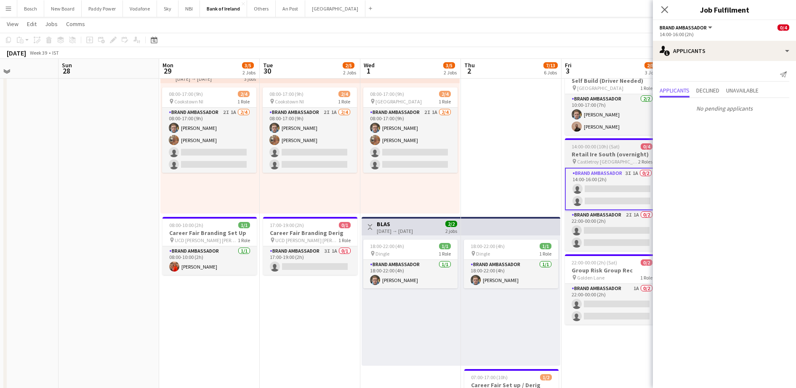
scroll to position [32, 0]
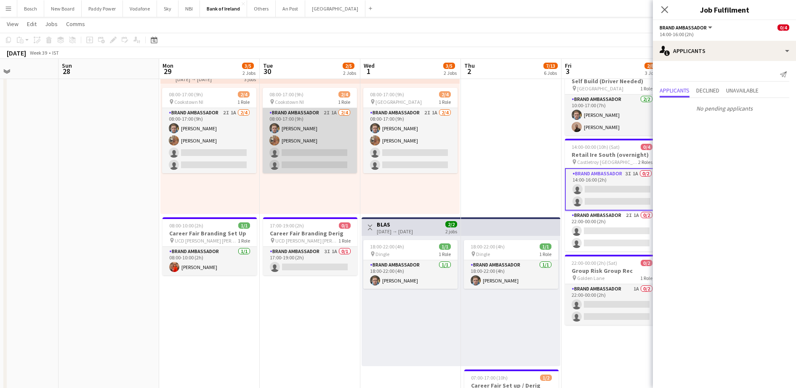
click at [322, 162] on app-card-role "Brand Ambassador 2I 1A [DATE] 08:00-17:00 (9h) [PERSON_NAME] [PERSON_NAME] sing…" at bounding box center [310, 140] width 94 height 65
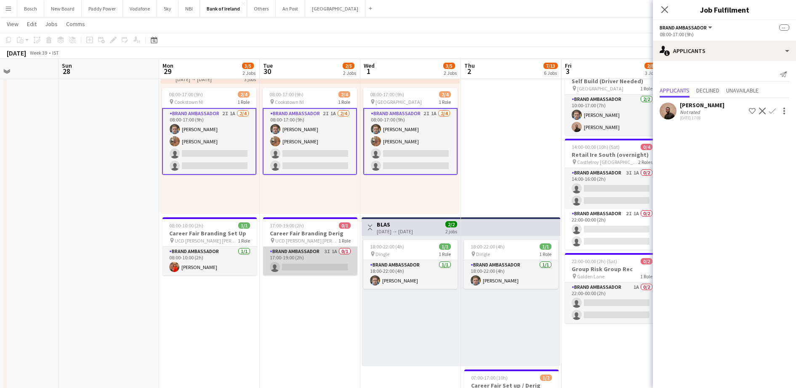
click at [303, 255] on app-card-role "Brand Ambassador 3I 1A 0/1 17:00-19:00 (2h) single-neutral-actions" at bounding box center [310, 261] width 94 height 29
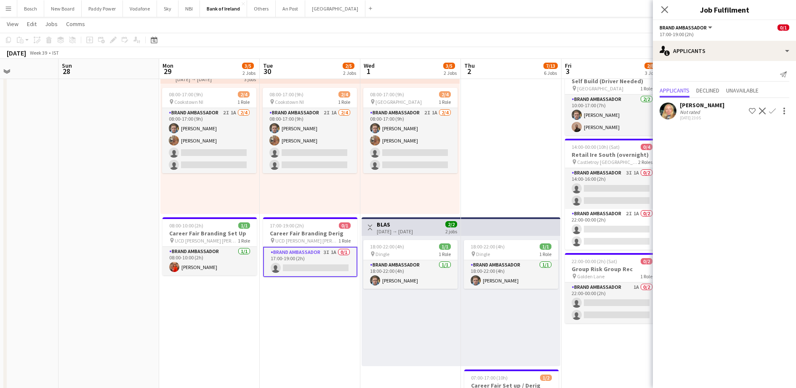
click at [681, 62] on div "Send notification Applicants Declined Unavailable [PERSON_NAME] Not rated [DATE…" at bounding box center [724, 95] width 143 height 68
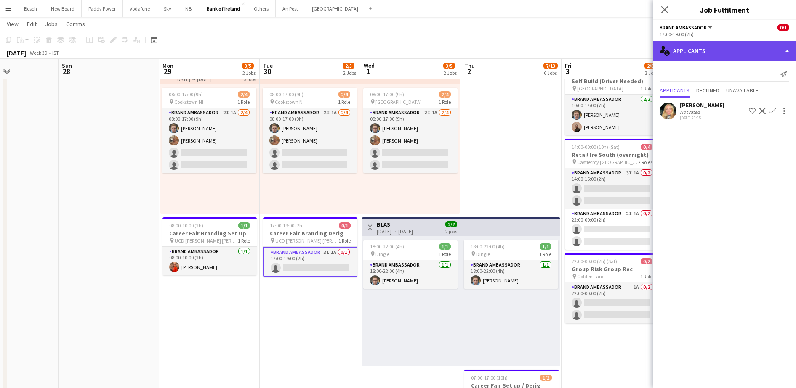
click at [689, 56] on div "single-neutral-actions-information Applicants" at bounding box center [724, 51] width 143 height 20
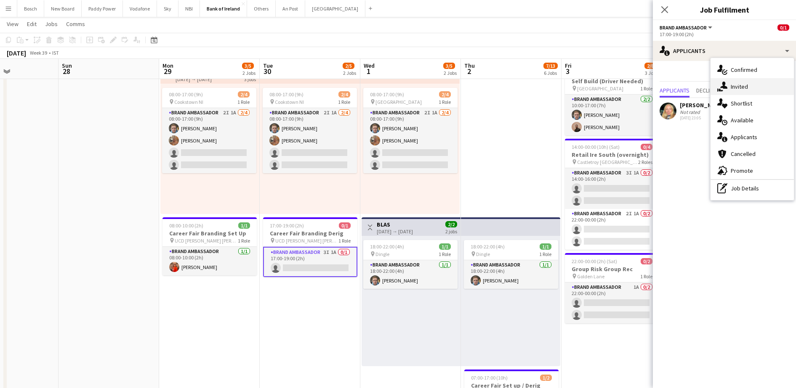
click at [736, 86] on span "Invited" at bounding box center [738, 87] width 17 height 8
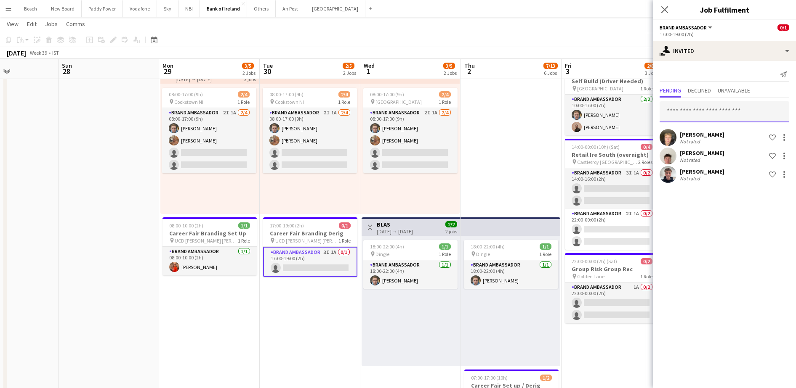
click at [694, 112] on input "text" at bounding box center [724, 111] width 130 height 21
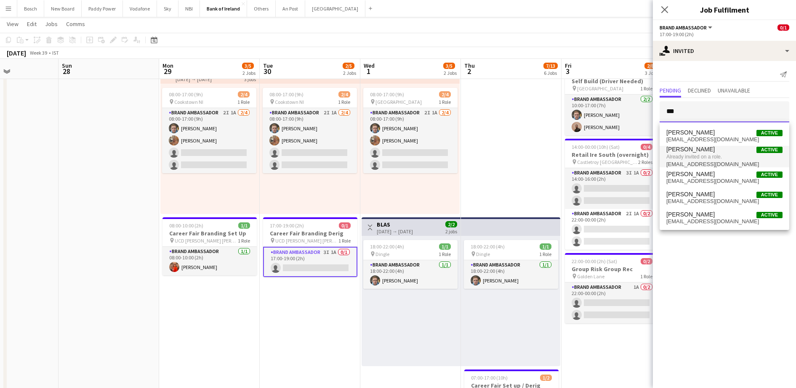
type input "***"
click at [713, 156] on span "Already invited on a role." at bounding box center [724, 157] width 116 height 8
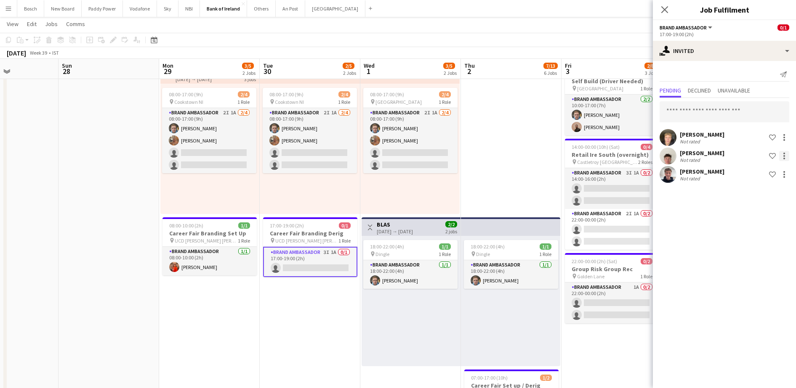
click at [783, 155] on div at bounding box center [784, 156] width 2 height 2
click at [767, 191] on span "Send notification" at bounding box center [758, 191] width 50 height 7
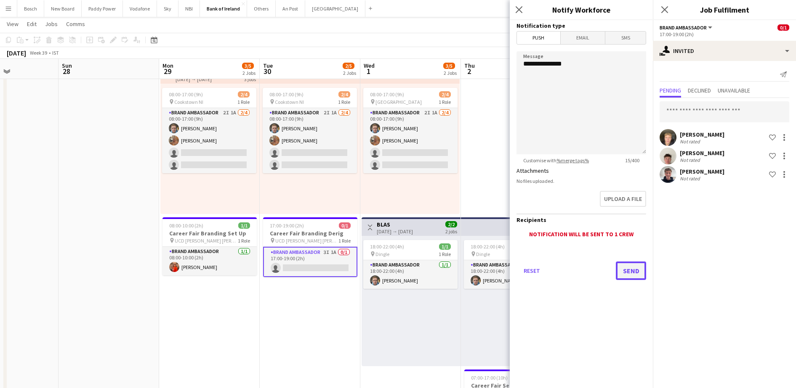
click at [632, 264] on button "Send" at bounding box center [631, 271] width 30 height 19
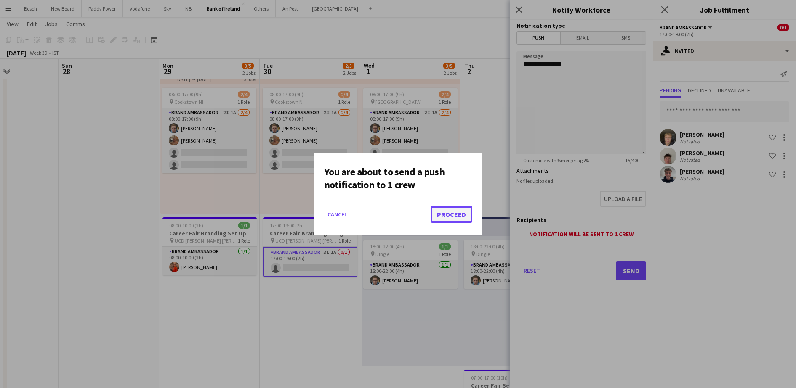
click at [457, 218] on button "Proceed" at bounding box center [451, 214] width 42 height 17
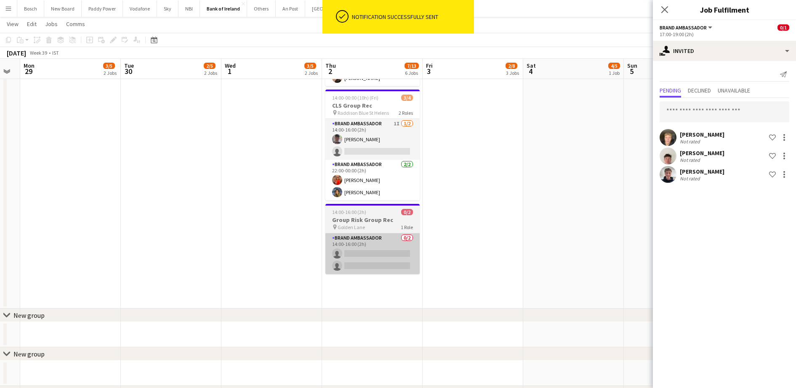
scroll to position [0, 282]
click at [415, 256] on app-card-role "Brand Ambassador 0/2 14:00-16:00 (2h) single-neutral-actions single-neutral-act…" at bounding box center [371, 254] width 94 height 41
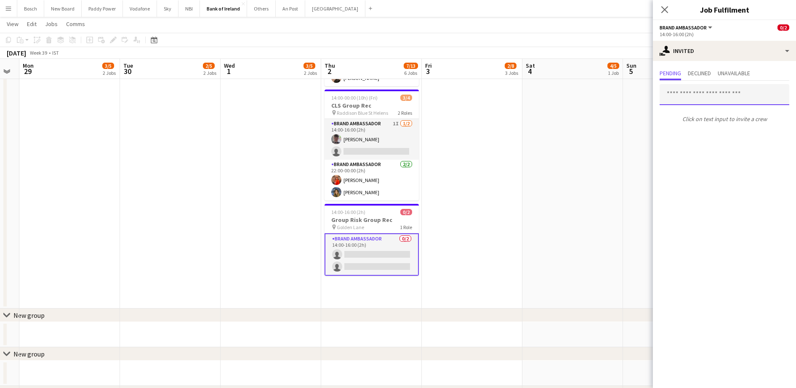
click at [718, 93] on input "text" at bounding box center [724, 94] width 130 height 21
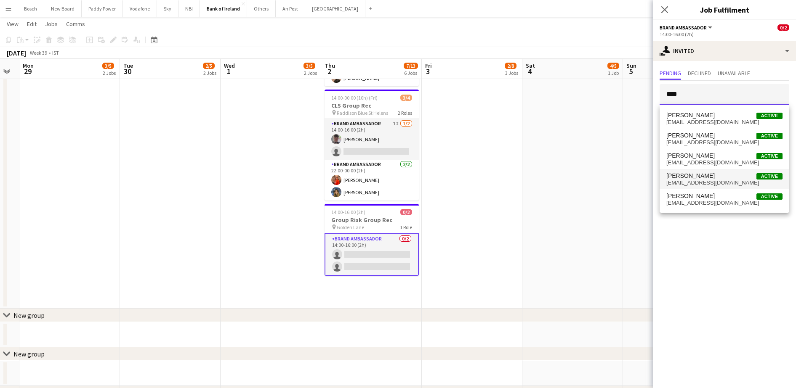
type input "****"
click at [701, 173] on span "[PERSON_NAME] Active" at bounding box center [724, 176] width 116 height 7
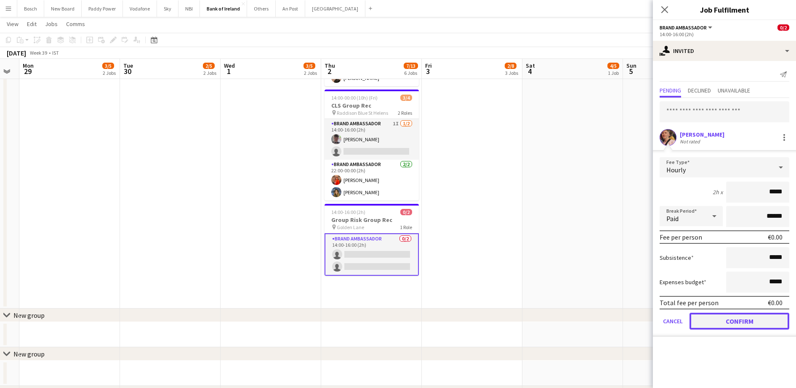
click at [711, 313] on button "Confirm" at bounding box center [739, 321] width 100 height 17
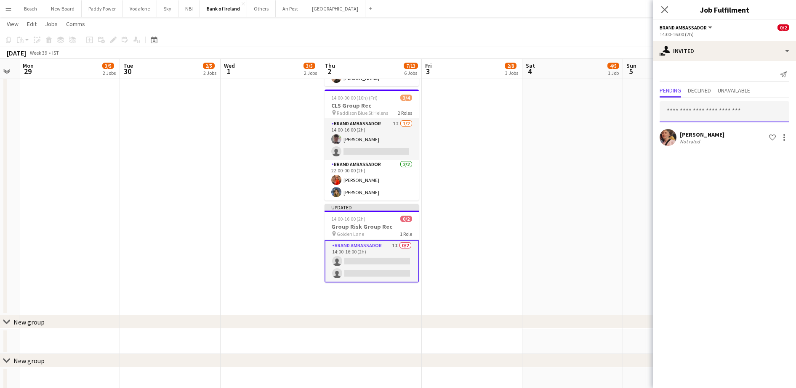
click at [738, 113] on input "text" at bounding box center [724, 111] width 130 height 21
type input "*"
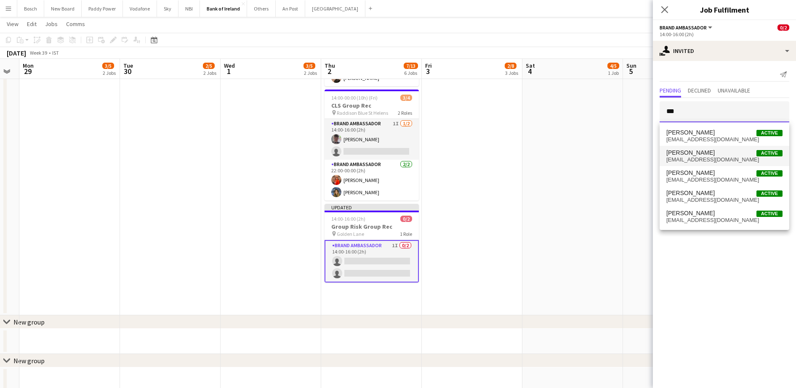
type input "***"
click at [711, 156] on span "[PERSON_NAME] Active [EMAIL_ADDRESS][DOMAIN_NAME]" at bounding box center [724, 156] width 116 height 14
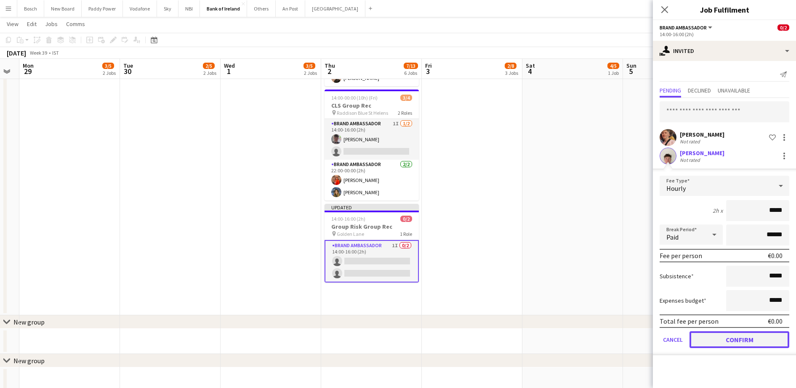
click at [706, 340] on button "Confirm" at bounding box center [739, 340] width 100 height 17
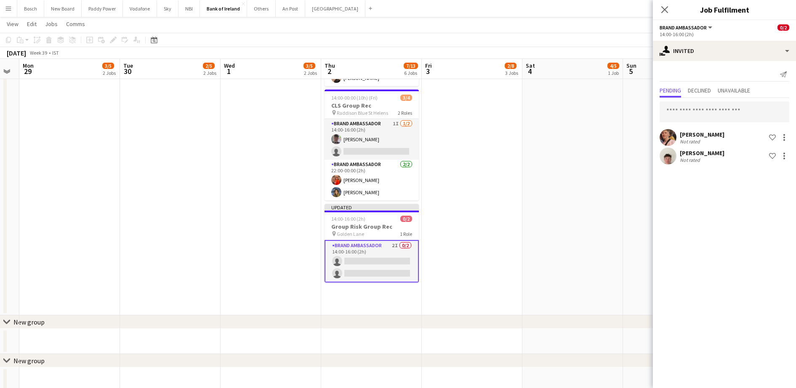
click at [597, 40] on app-toolbar "Copy Paste Paste Ctrl+V Paste with crew Ctrl+Shift+V Paste linked Job [GEOGRAPH…" at bounding box center [398, 40] width 796 height 14
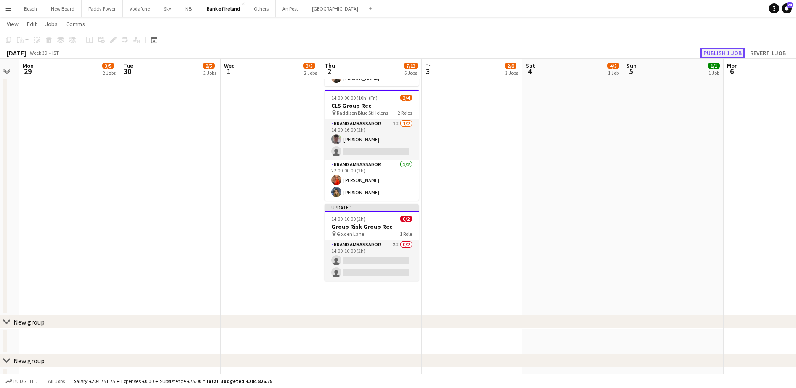
click at [722, 57] on button "Publish 1 job" at bounding box center [722, 53] width 45 height 11
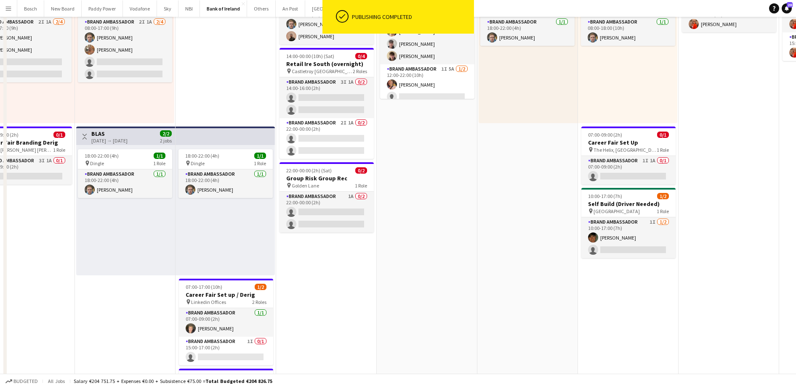
scroll to position [0, 0]
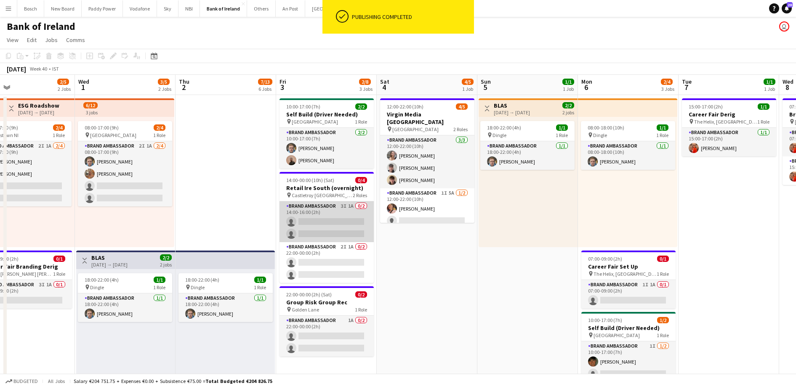
click at [319, 226] on app-card-role "Brand Ambassador 3I 1A 0/2 14:00-16:00 (2h) single-neutral-actions single-neutr…" at bounding box center [326, 222] width 94 height 41
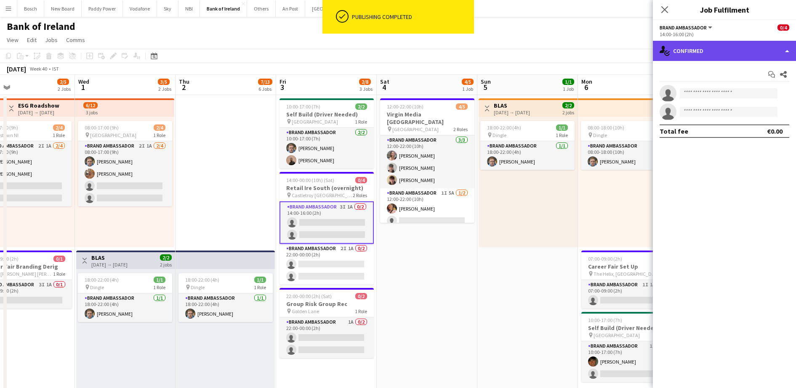
click at [686, 58] on div "single-neutral-actions-check-2 Confirmed" at bounding box center [724, 51] width 143 height 20
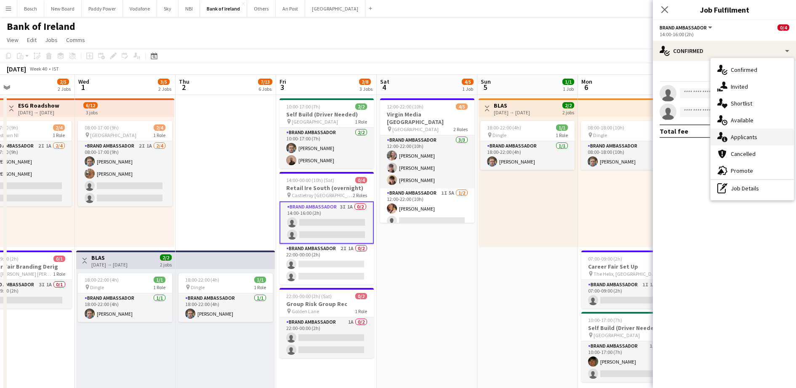
click at [719, 141] on icon "single-neutral-actions-information" at bounding box center [722, 137] width 10 height 10
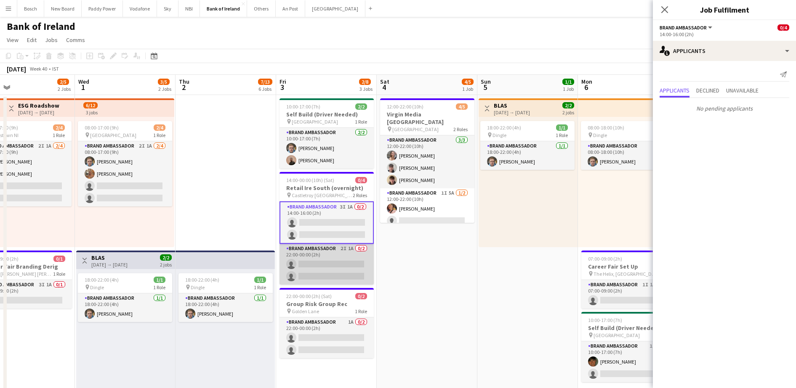
click at [324, 276] on app-card-role "Brand Ambassador 2I 1A 0/2 22:00-00:00 (2h) single-neutral-actions single-neutr…" at bounding box center [326, 264] width 94 height 41
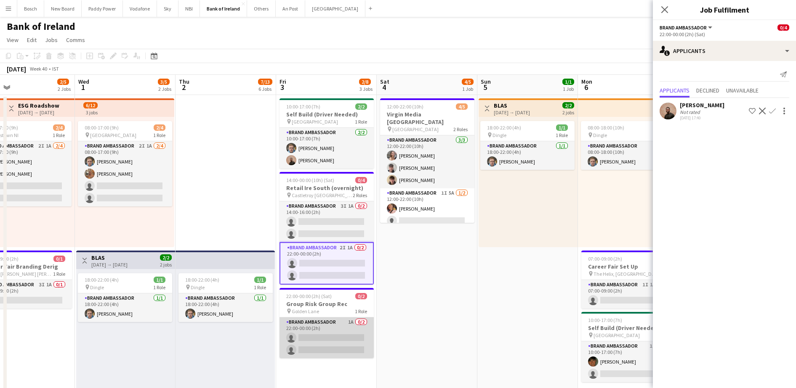
click at [320, 323] on app-card-role "Brand Ambassador 1A 0/2 22:00-00:00 (2h) single-neutral-actions single-neutral-…" at bounding box center [326, 338] width 94 height 41
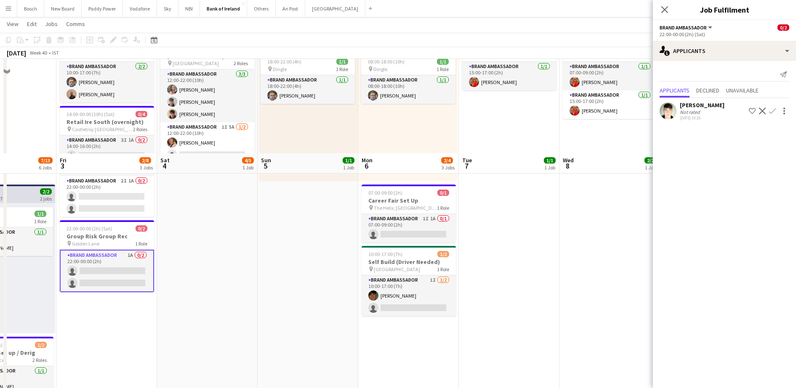
scroll to position [161, 0]
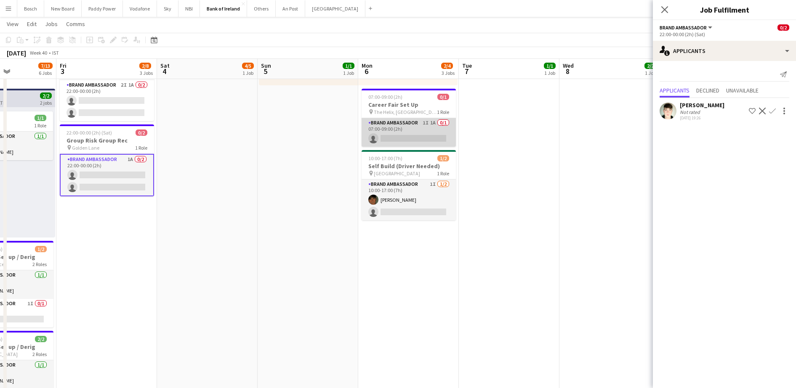
click at [411, 138] on app-card-role "Brand Ambassador 1I 1A 0/1 07:00-09:00 (2h) single-neutral-actions" at bounding box center [408, 132] width 94 height 29
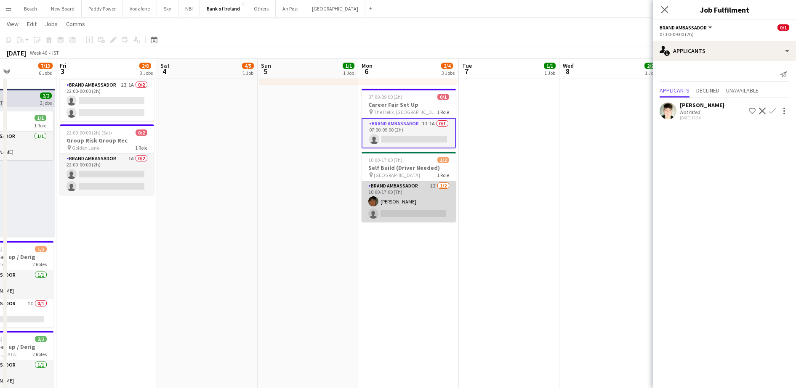
click at [409, 197] on app-card-role "Brand Ambassador 1I [DATE] 10:00-17:00 (7h) [PERSON_NAME] single-neutral-actions" at bounding box center [408, 201] width 94 height 41
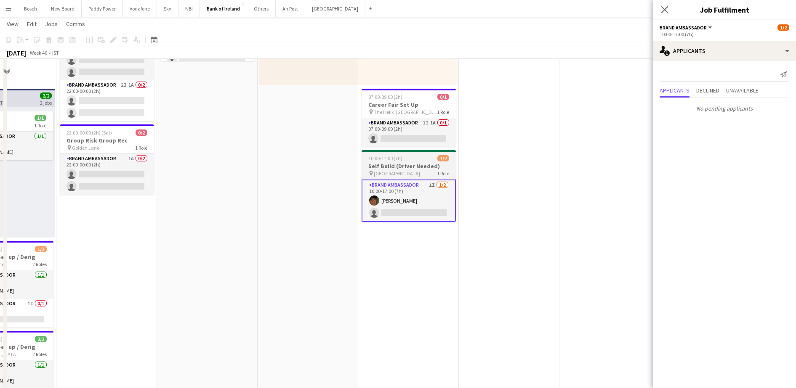
scroll to position [69, 0]
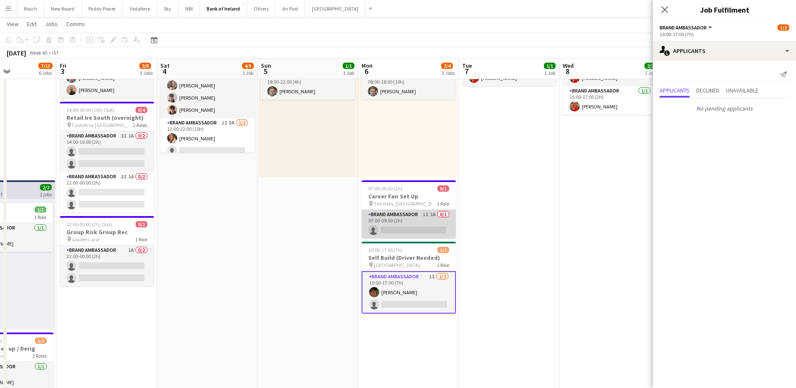
click at [409, 225] on app-card-role "Brand Ambassador 1I 1A 0/1 07:00-09:00 (2h) single-neutral-actions" at bounding box center [408, 224] width 94 height 29
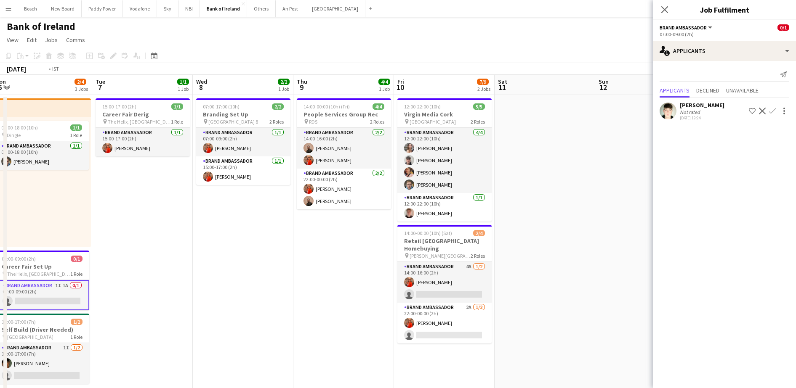
scroll to position [0, 314]
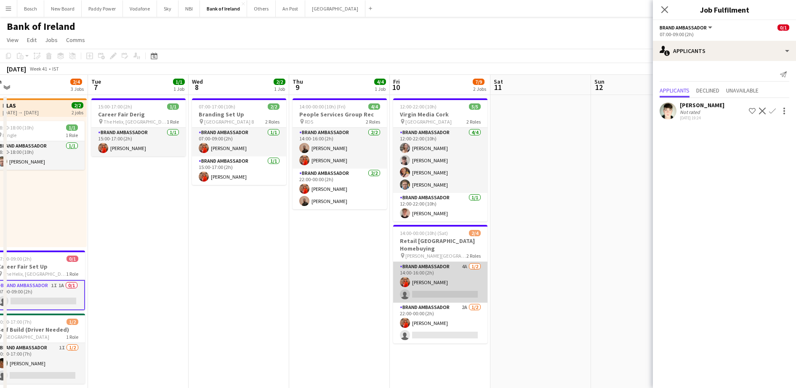
click at [435, 289] on app-card-role "Brand Ambassador 4A [DATE] 14:00-16:00 (2h) [PERSON_NAME] single-neutral-actions" at bounding box center [440, 282] width 94 height 41
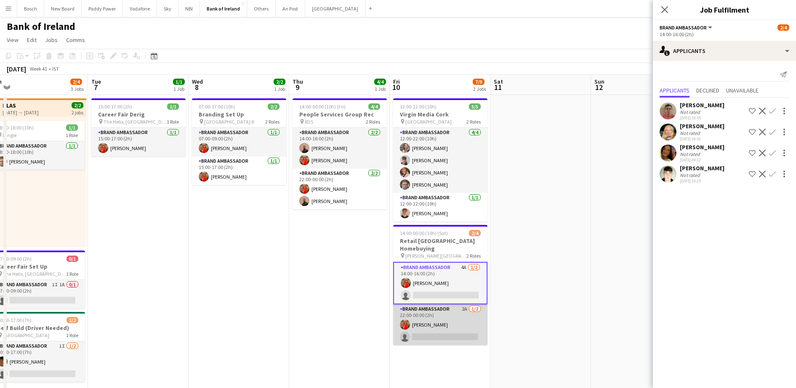
click at [416, 322] on app-card-role "Brand Ambassador 2A [DATE] 22:00-00:00 (2h) [PERSON_NAME] single-neutral-actions" at bounding box center [440, 325] width 94 height 41
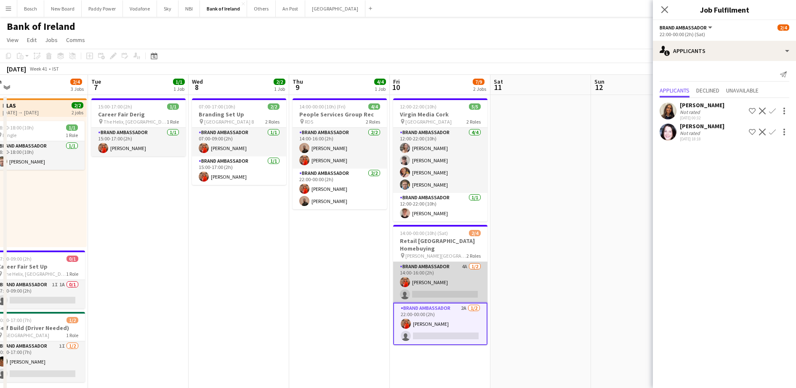
click at [432, 276] on app-card-role "Brand Ambassador 4A [DATE] 14:00-16:00 (2h) [PERSON_NAME] single-neutral-actions" at bounding box center [440, 282] width 94 height 41
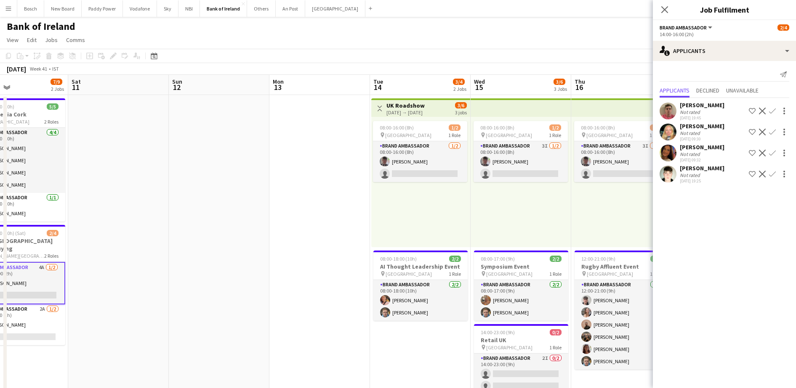
scroll to position [0, 336]
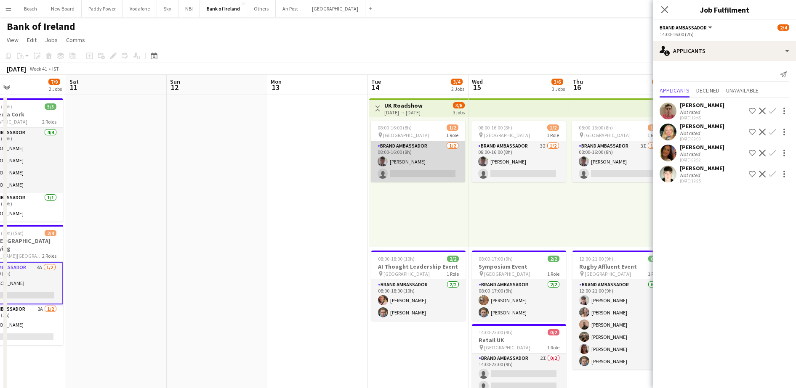
click at [434, 164] on app-card-role "Brand Ambassador [DATE] 08:00-16:00 (8h) [PERSON_NAME] single-neutral-actions" at bounding box center [418, 161] width 94 height 41
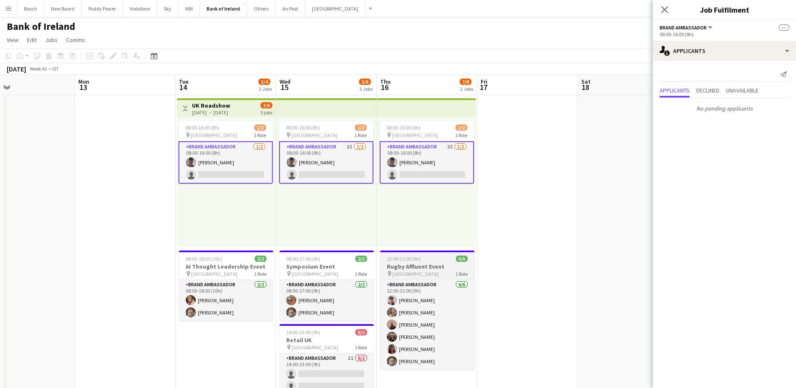
scroll to position [195, 0]
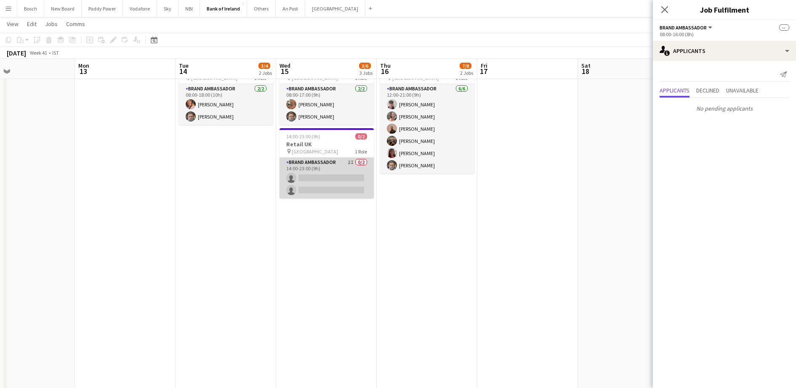
click at [316, 166] on app-card-role "Brand Ambassador 2I 0/2 14:00-23:00 (9h) single-neutral-actions single-neutral-…" at bounding box center [326, 178] width 94 height 41
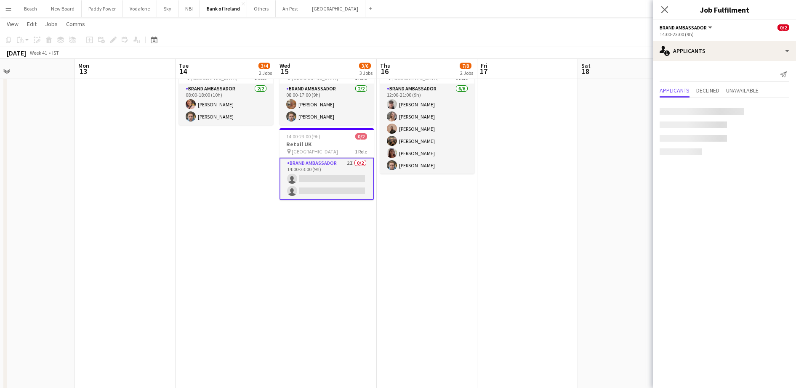
click at [316, 166] on app-card-role "Brand Ambassador 2I 0/2 14:00-23:00 (9h) single-neutral-actions single-neutral-…" at bounding box center [326, 179] width 94 height 42
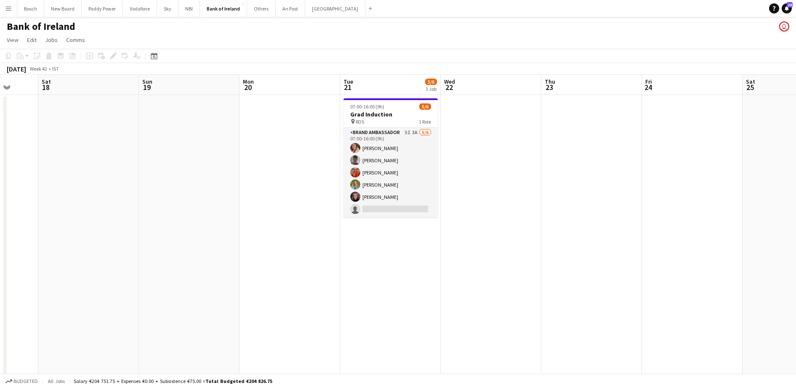
scroll to position [0, 287]
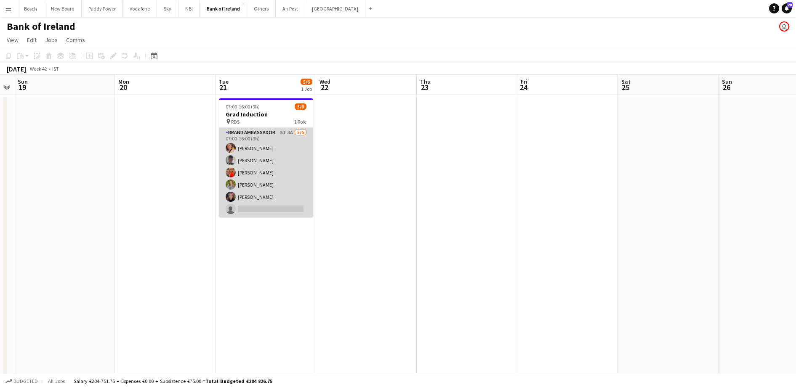
click at [278, 199] on app-card-role "Brand Ambassador 5I 3A [DATE] 07:00-16:00 (9h) [PERSON_NAME] [PERSON_NAME] [PER…" at bounding box center [266, 173] width 94 height 90
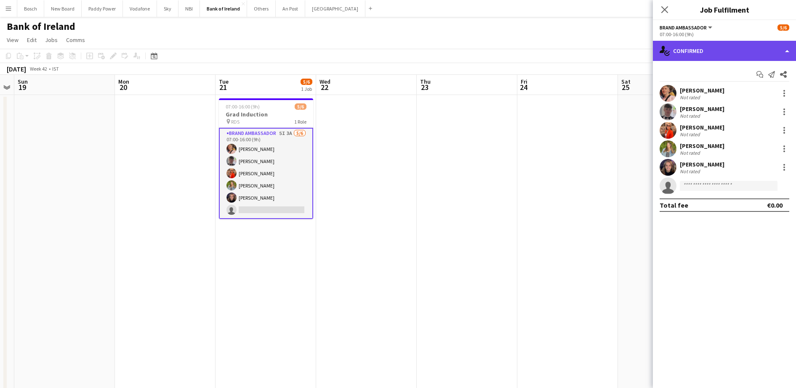
click at [694, 48] on div "single-neutral-actions-check-2 Confirmed" at bounding box center [724, 51] width 143 height 20
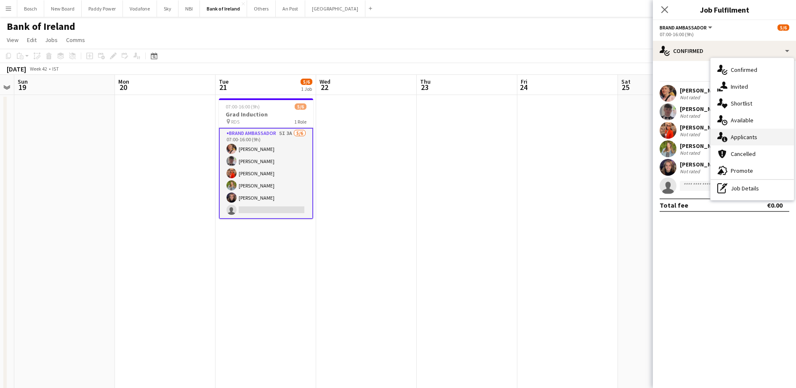
click at [731, 141] on span "Applicants" at bounding box center [743, 137] width 27 height 8
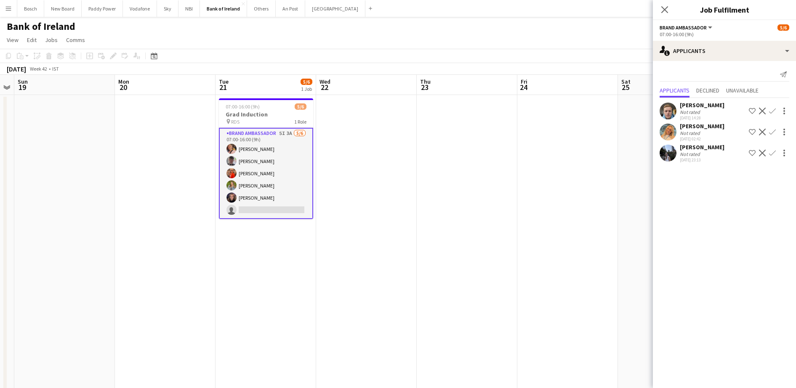
click at [775, 111] on app-icon "Confirm" at bounding box center [772, 111] width 7 height 7
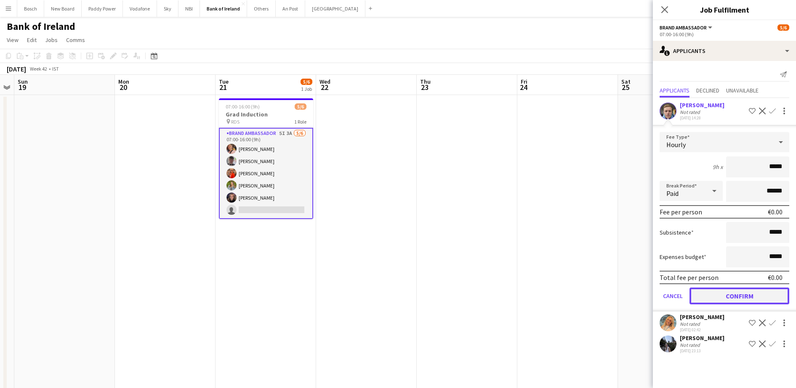
click at [695, 303] on button "Confirm" at bounding box center [739, 296] width 100 height 17
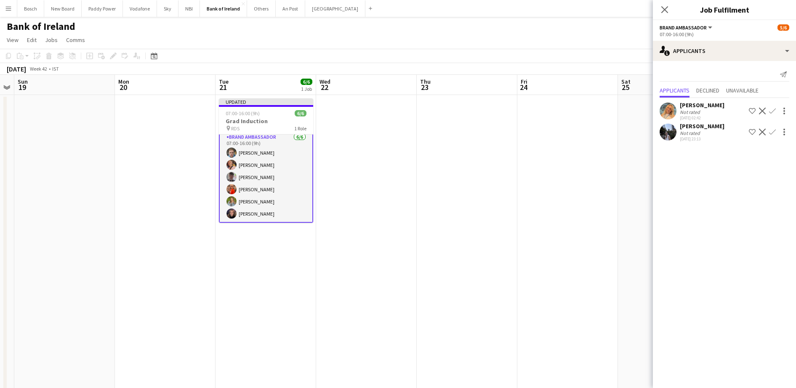
click at [288, 194] on app-card-role "Brand Ambassador [DATE] 07:00-16:00 (9h) [PERSON_NAME] [PERSON_NAME] [PERSON_NA…" at bounding box center [266, 177] width 94 height 91
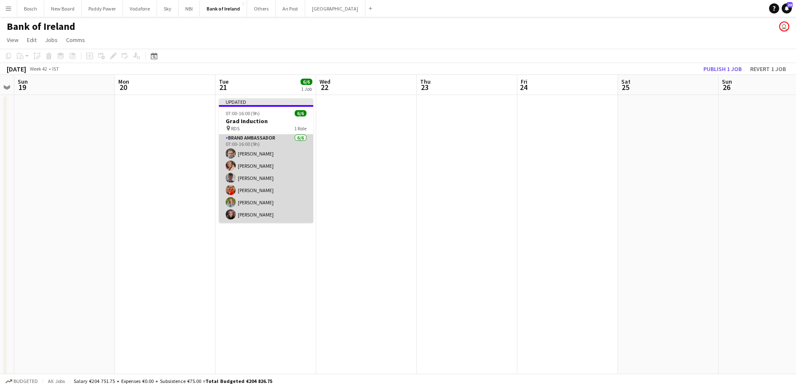
scroll to position [1, 0]
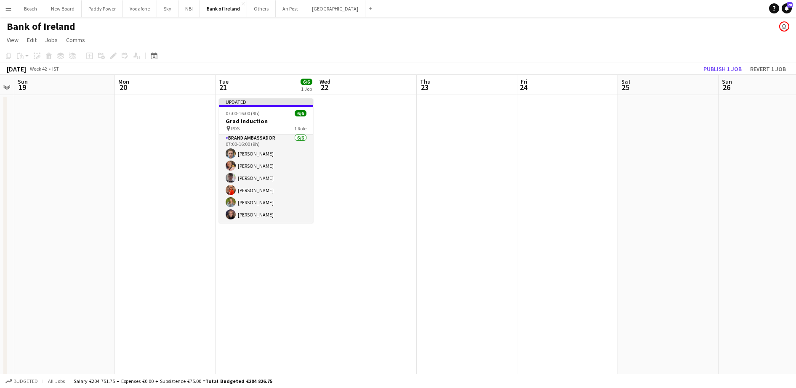
click at [616, 50] on app-toolbar "Copy Paste Paste Ctrl+V Paste with crew Ctrl+Shift+V Paste linked Job [GEOGRAPH…" at bounding box center [398, 56] width 796 height 14
click at [736, 70] on button "Publish 1 job" at bounding box center [722, 69] width 45 height 11
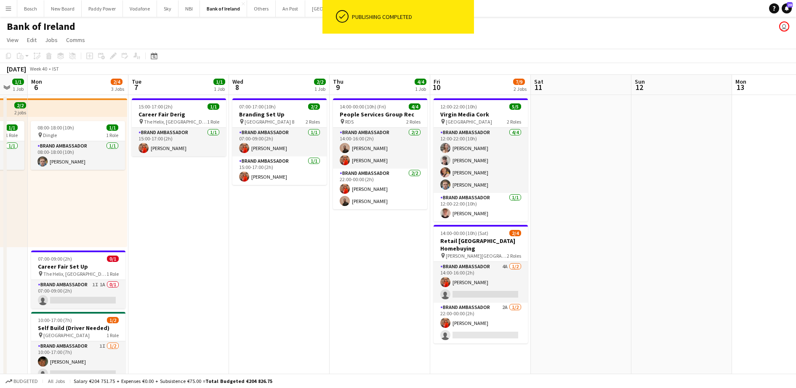
scroll to position [0, 174]
